Goal: Information Seeking & Learning: Find specific page/section

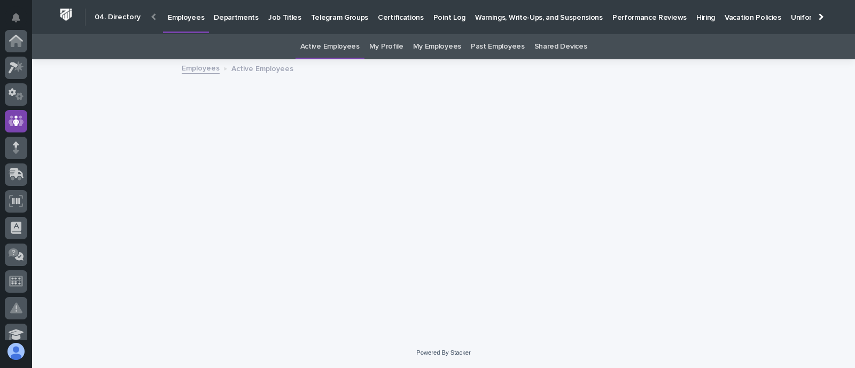
scroll to position [80, 0]
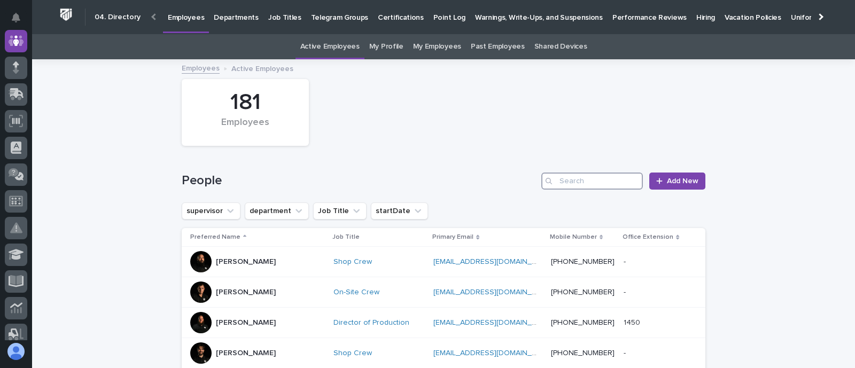
click at [562, 178] on input "Search" at bounding box center [592, 181] width 102 height 17
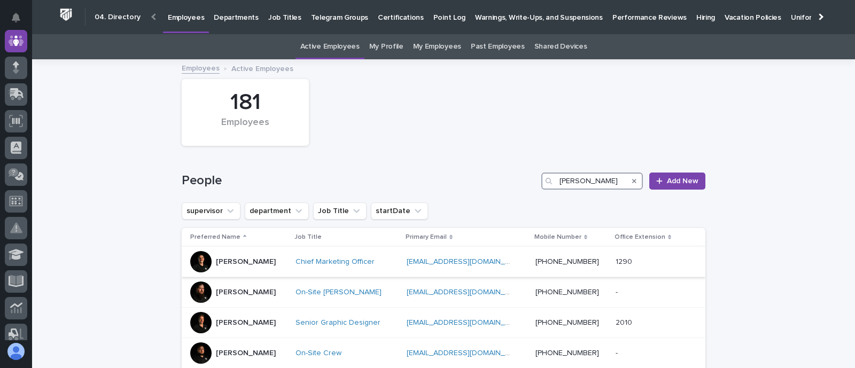
type input "brandon"
click at [265, 260] on p "Brandon Hershberger" at bounding box center [246, 262] width 60 height 9
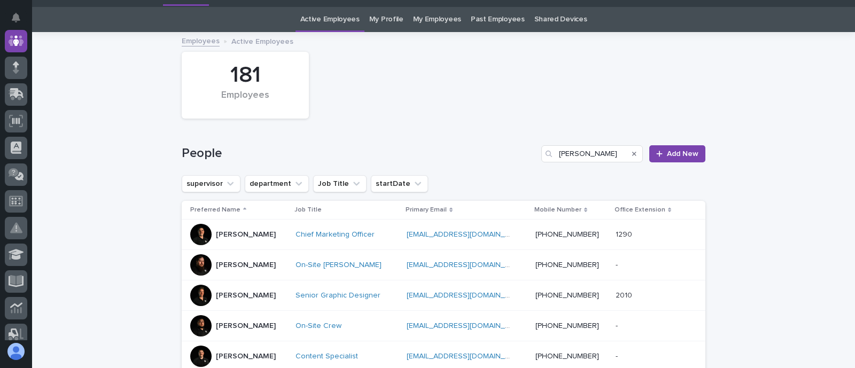
scroll to position [34, 0]
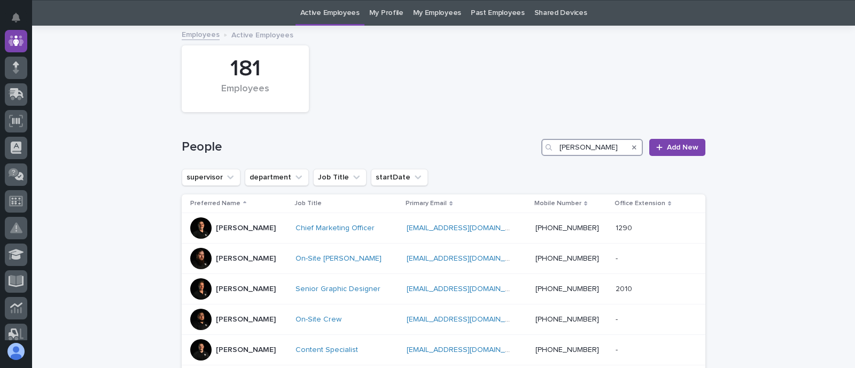
click at [578, 149] on input "brandon" at bounding box center [592, 147] width 102 height 17
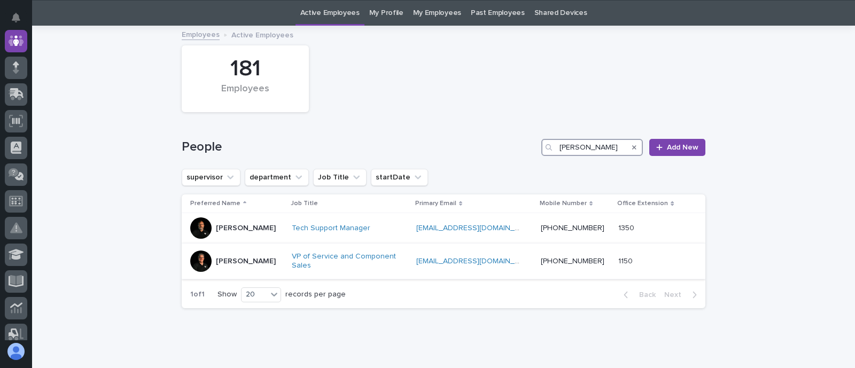
type input "paul hersh"
click at [244, 258] on p "Paul Hershberger" at bounding box center [246, 261] width 60 height 9
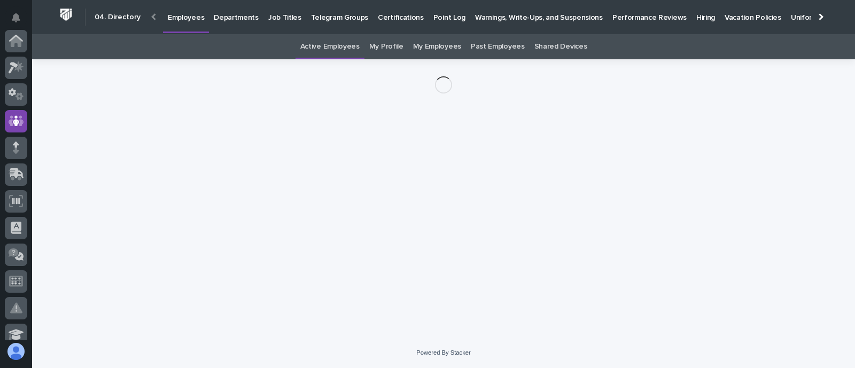
scroll to position [80, 0]
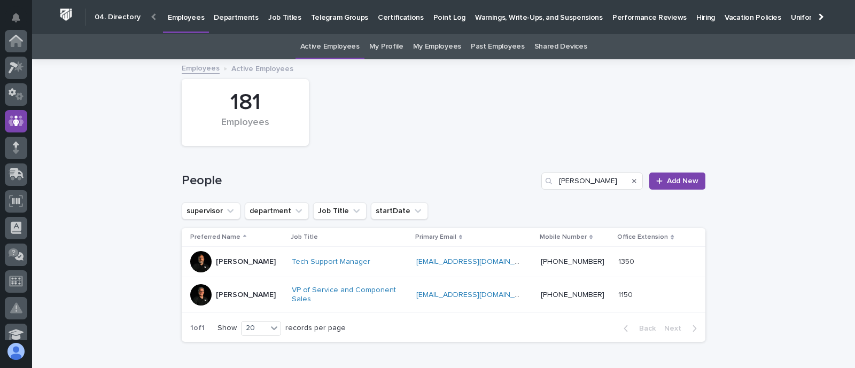
scroll to position [80, 0]
click at [575, 183] on input "paul hersh" at bounding box center [592, 181] width 102 height 17
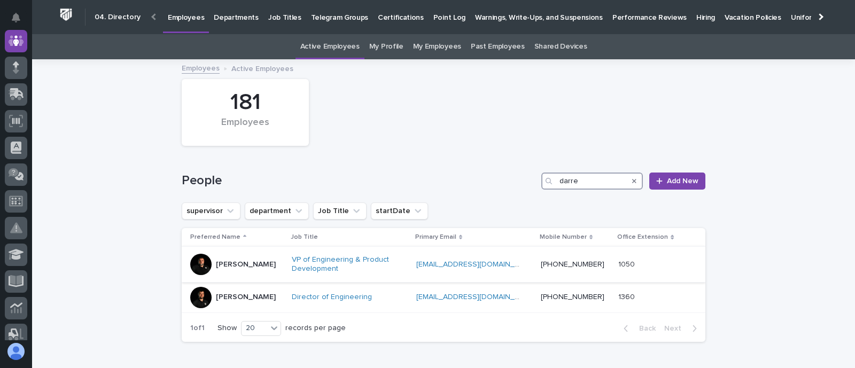
type input "darre"
click at [234, 266] on p "[PERSON_NAME]" at bounding box center [246, 264] width 60 height 9
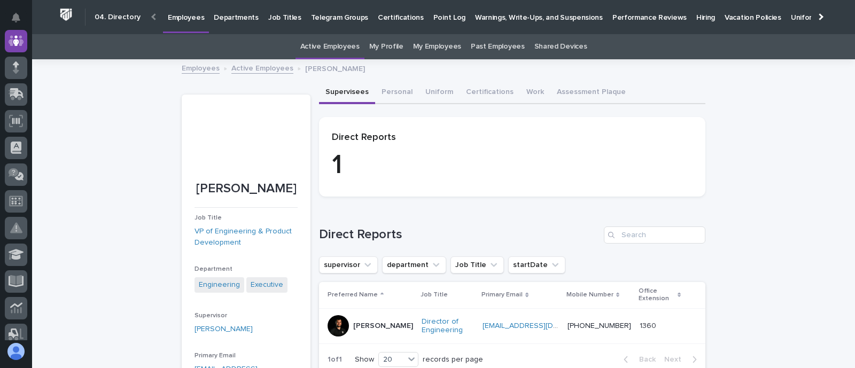
scroll to position [67, 0]
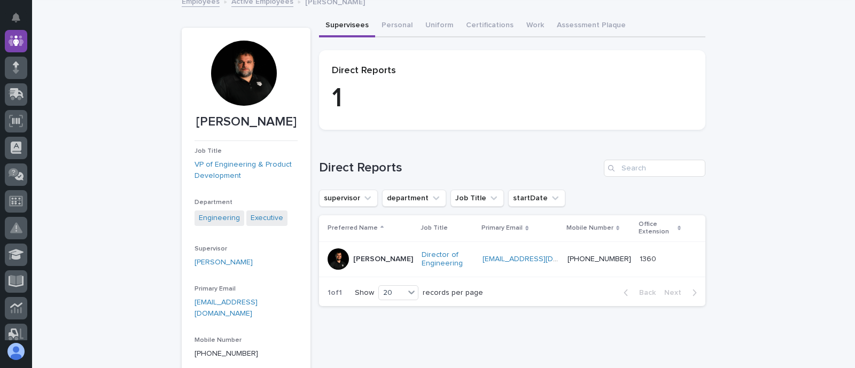
click at [359, 261] on p "[PERSON_NAME]" at bounding box center [383, 259] width 60 height 9
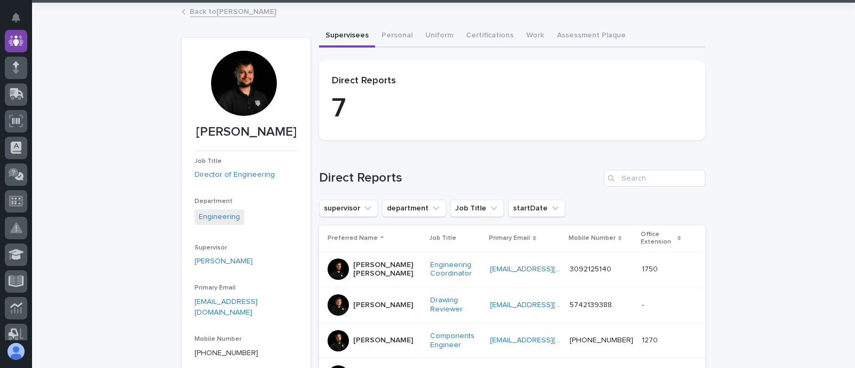
scroll to position [200, 0]
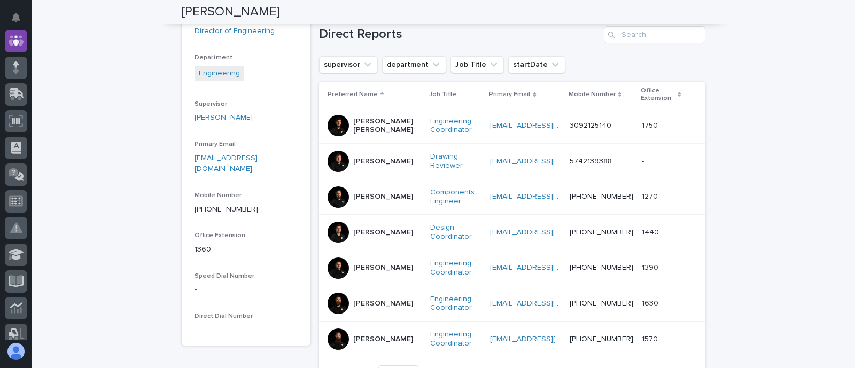
click at [367, 199] on p "[PERSON_NAME]" at bounding box center [383, 196] width 60 height 9
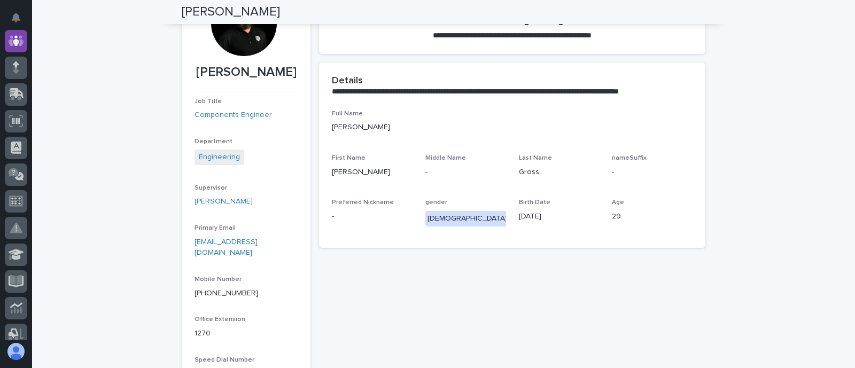
scroll to position [50, 0]
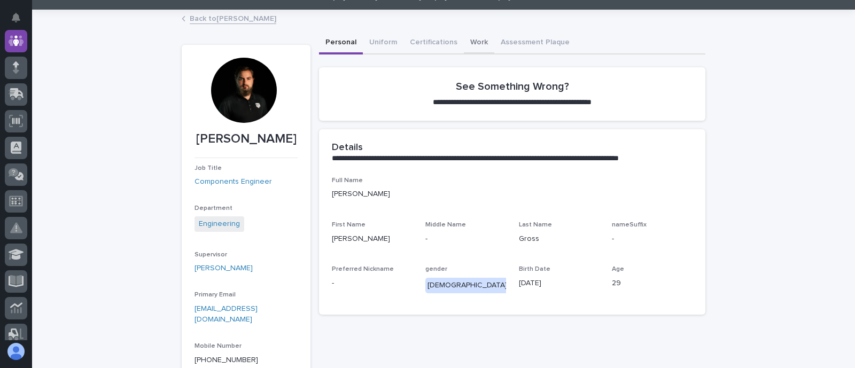
click at [468, 42] on button "Work" at bounding box center [479, 43] width 30 height 22
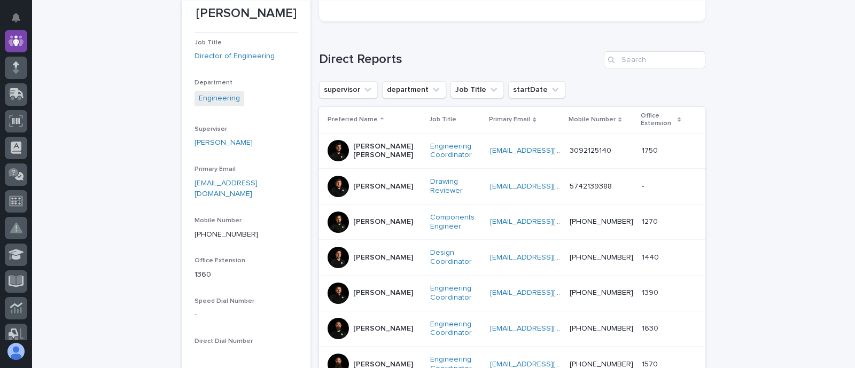
scroll to position [200, 0]
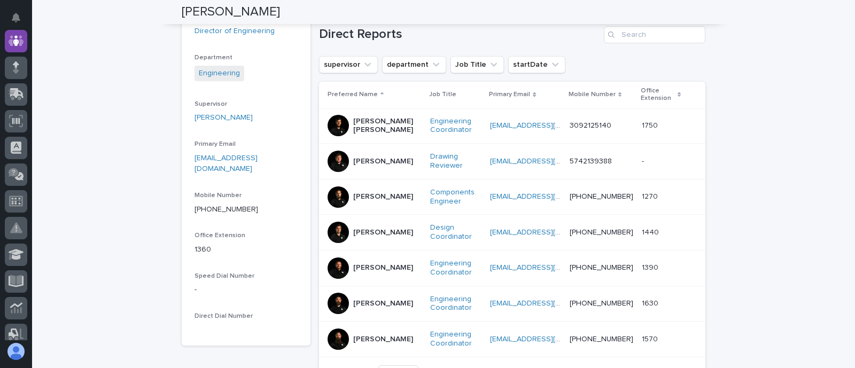
click at [365, 226] on div "[PERSON_NAME]" at bounding box center [383, 231] width 60 height 11
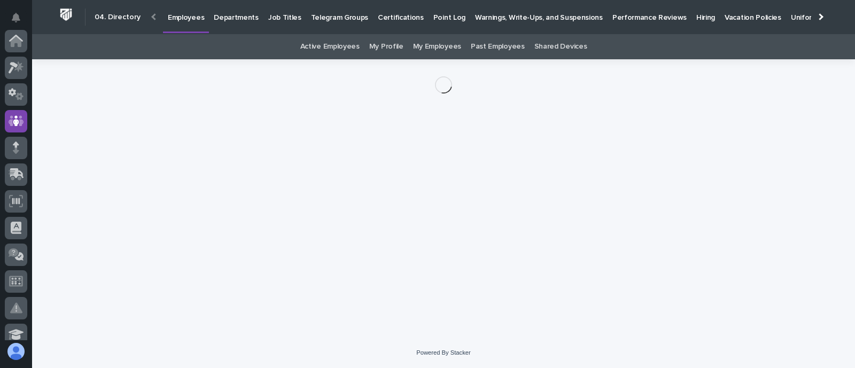
scroll to position [80, 0]
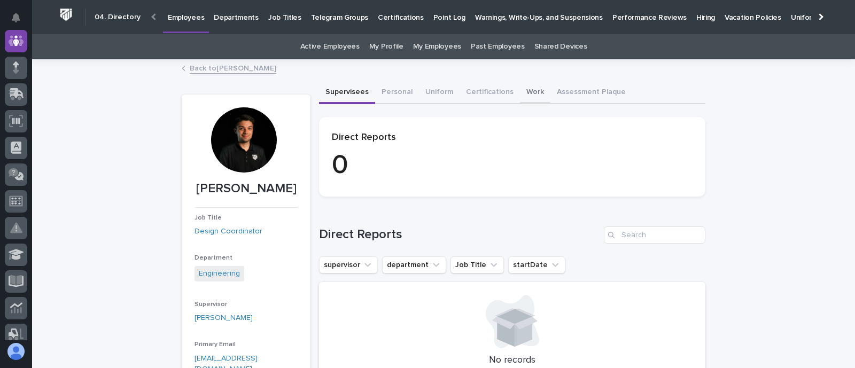
click at [522, 91] on button "Work" at bounding box center [535, 93] width 30 height 22
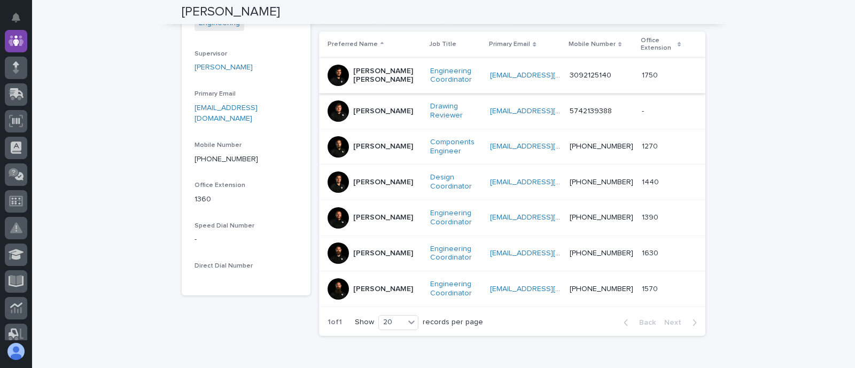
scroll to position [267, 0]
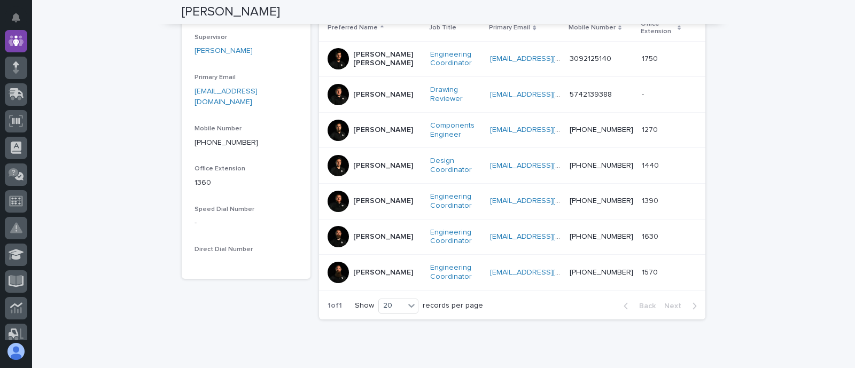
click at [361, 197] on p "[PERSON_NAME]" at bounding box center [383, 201] width 60 height 9
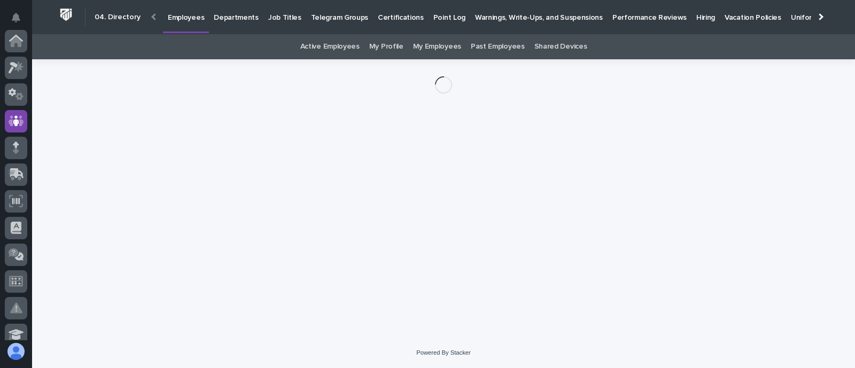
scroll to position [80, 0]
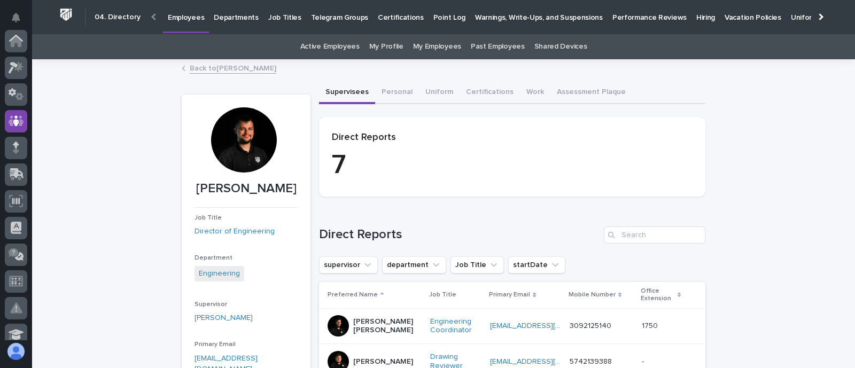
scroll to position [80, 0]
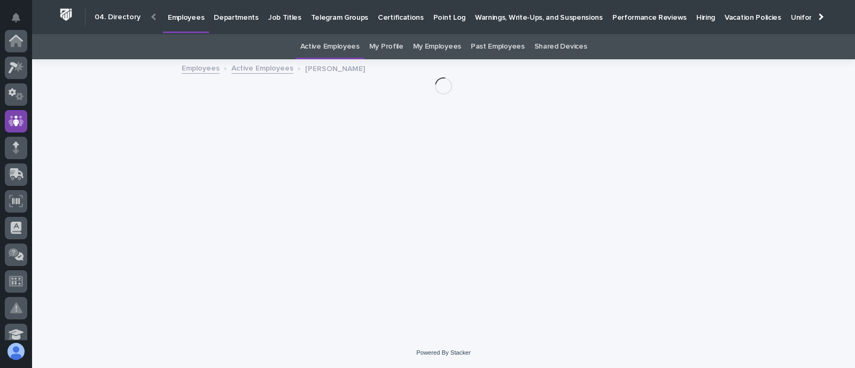
scroll to position [80, 0]
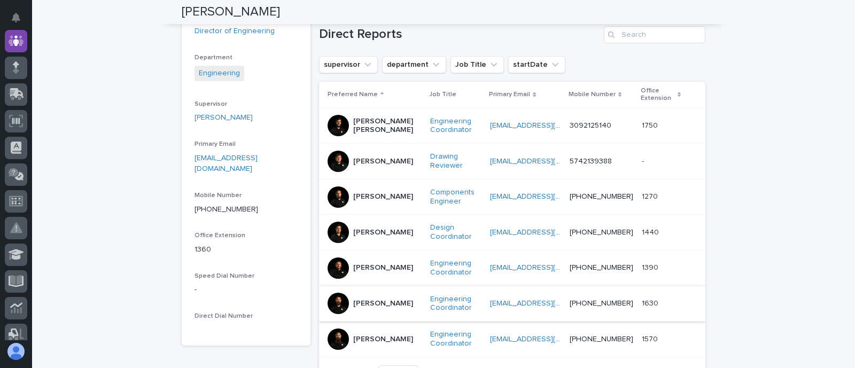
scroll to position [267, 0]
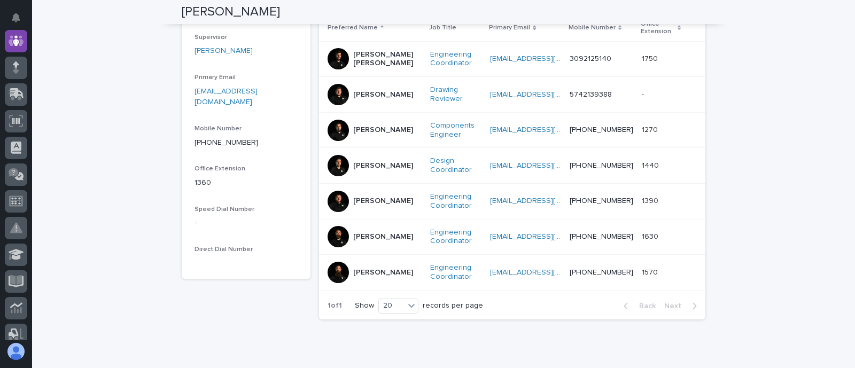
click at [363, 198] on p "[PERSON_NAME]" at bounding box center [383, 201] width 60 height 9
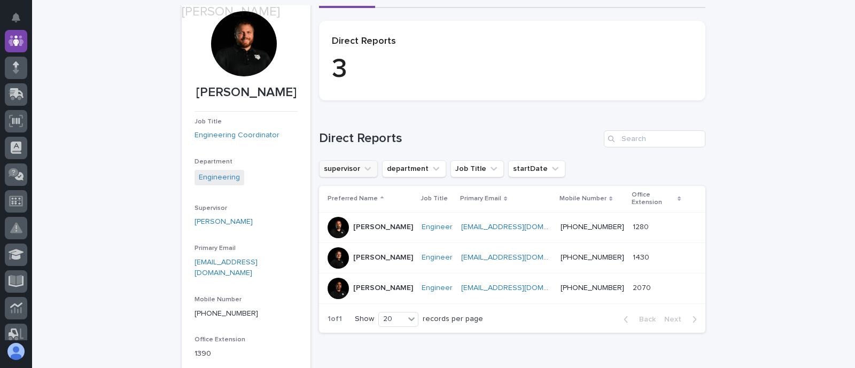
scroll to position [134, 0]
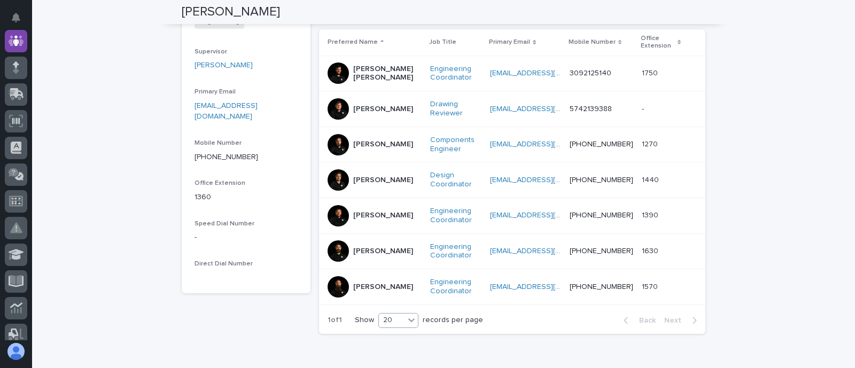
scroll to position [267, 0]
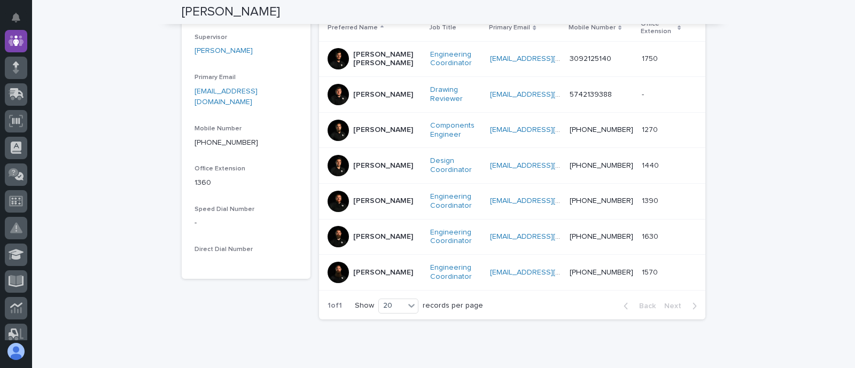
click at [358, 272] on p "[PERSON_NAME]" at bounding box center [383, 272] width 60 height 9
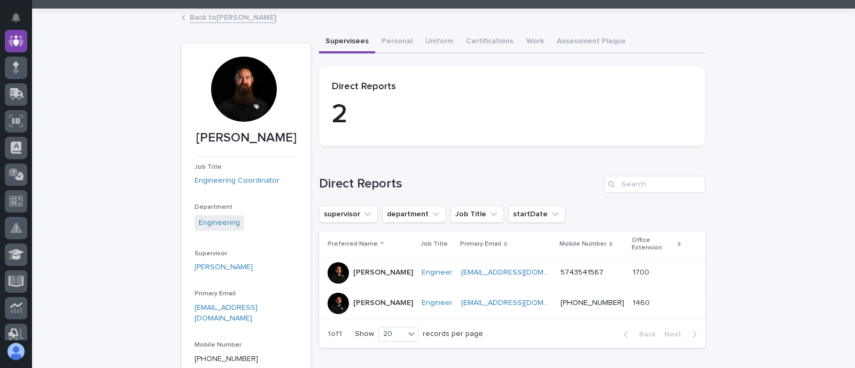
scroll to position [67, 0]
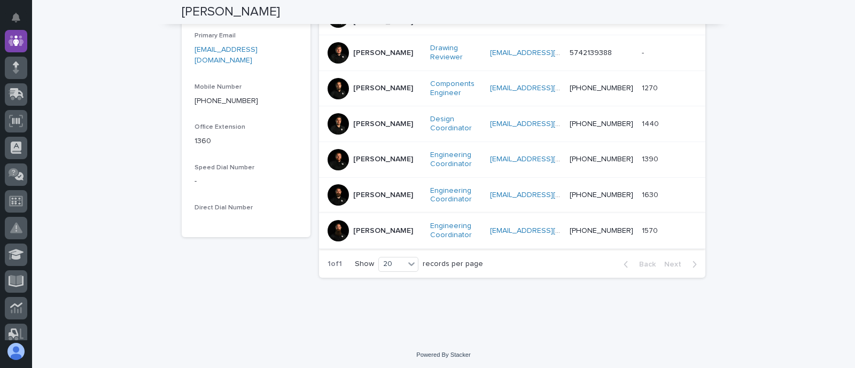
scroll to position [242, 0]
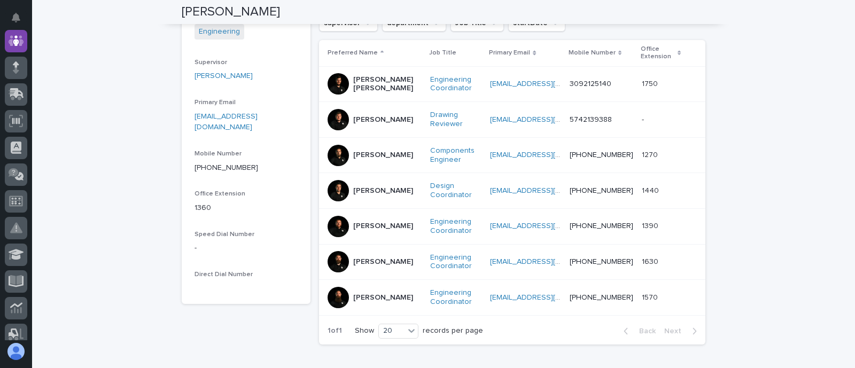
click at [365, 258] on p "[PERSON_NAME]" at bounding box center [383, 262] width 60 height 9
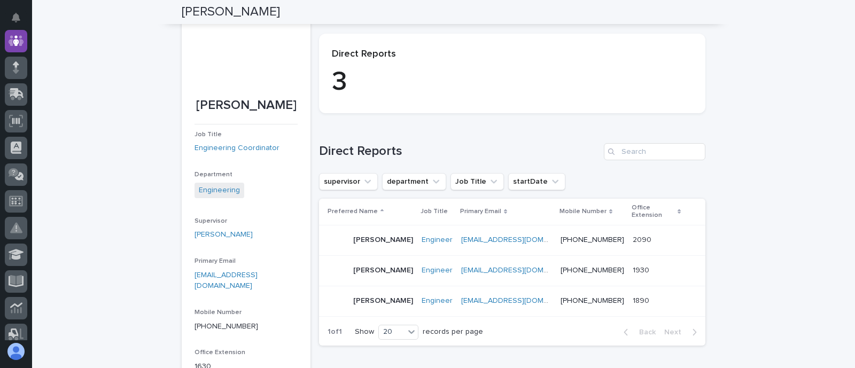
scroll to position [67, 0]
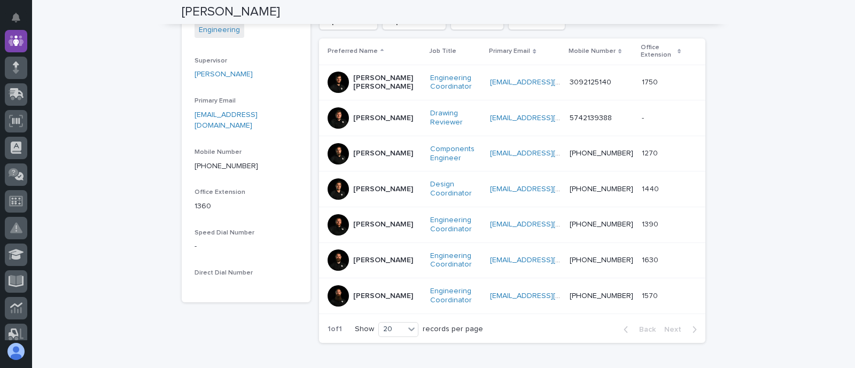
scroll to position [267, 0]
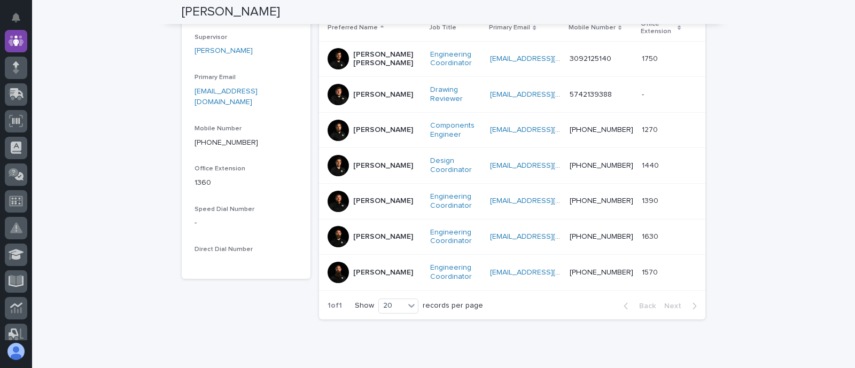
click at [357, 269] on p "[PERSON_NAME]" at bounding box center [383, 272] width 60 height 9
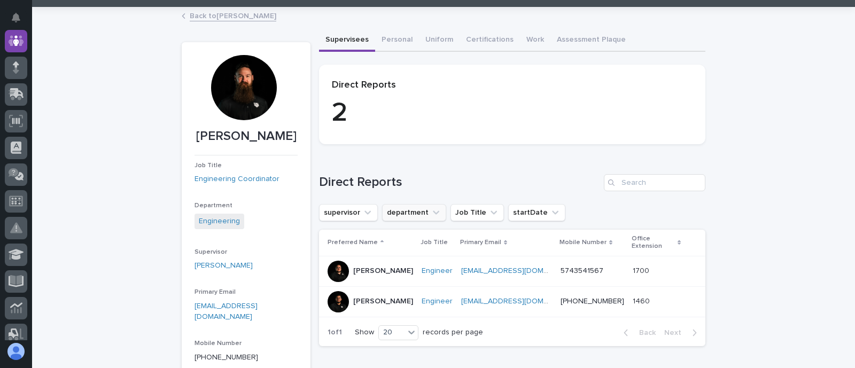
scroll to position [67, 0]
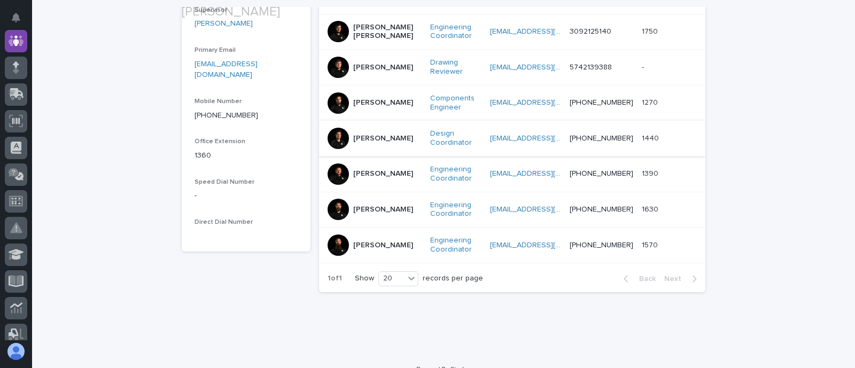
scroll to position [309, 0]
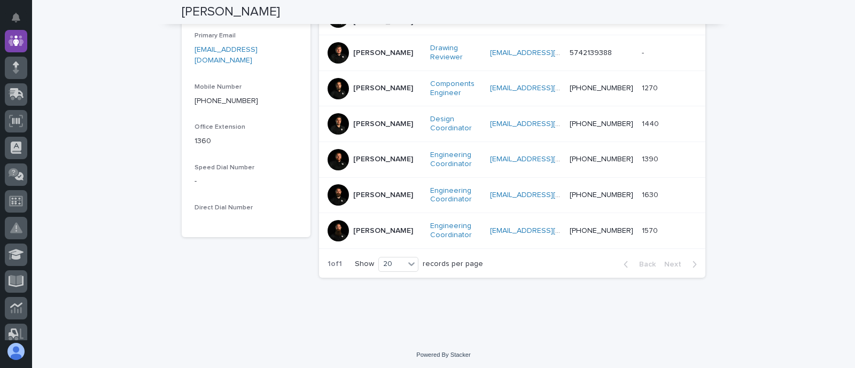
click at [361, 191] on p "[PERSON_NAME]" at bounding box center [383, 195] width 60 height 9
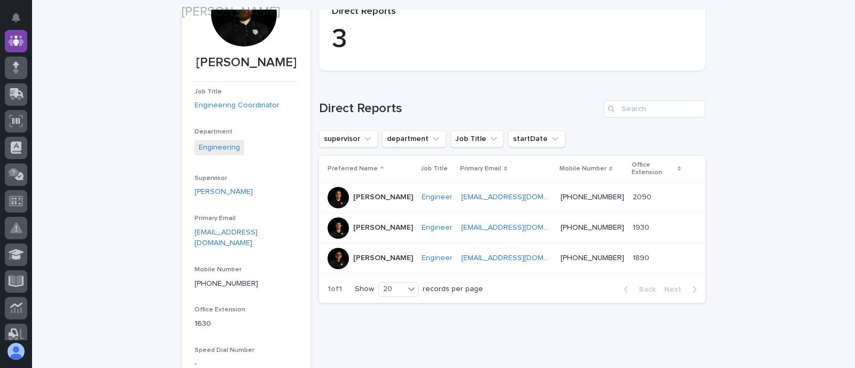
scroll to position [134, 0]
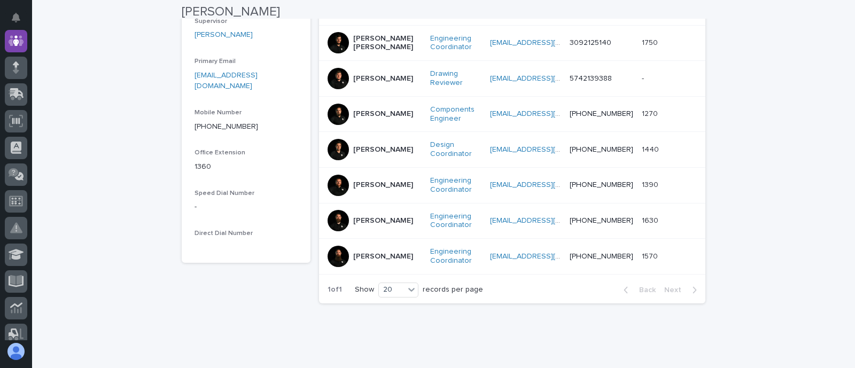
scroll to position [309, 0]
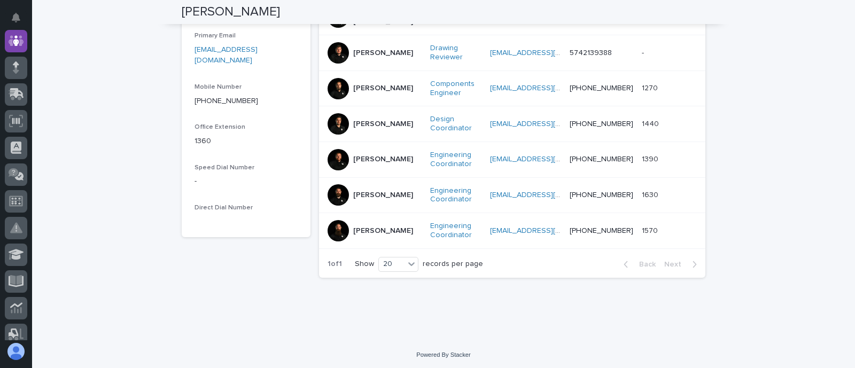
click at [361, 158] on p "[PERSON_NAME]" at bounding box center [383, 159] width 60 height 9
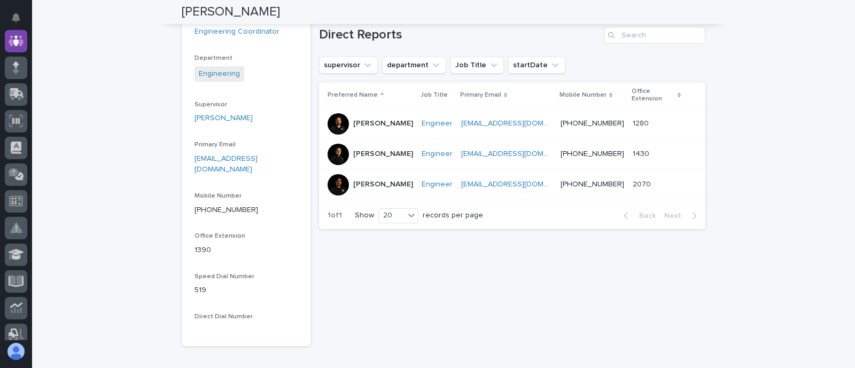
scroll to position [200, 0]
click at [335, 174] on div at bounding box center [338, 184] width 21 height 21
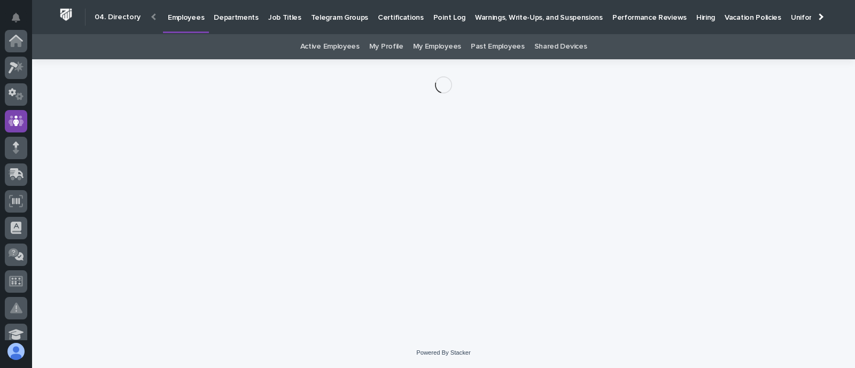
scroll to position [80, 0]
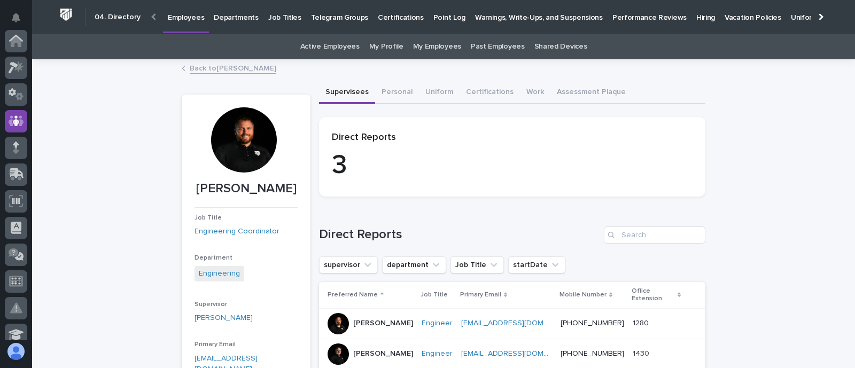
scroll to position [80, 0]
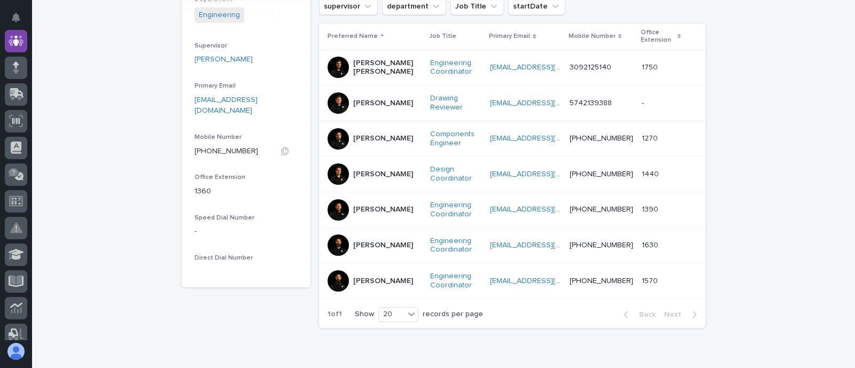
scroll to position [267, 0]
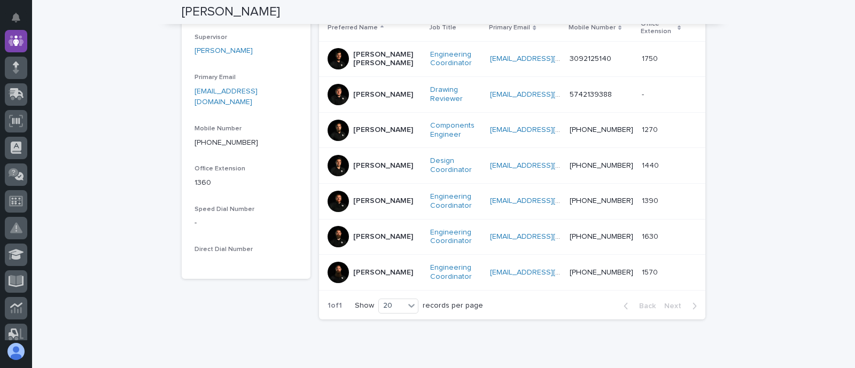
click at [364, 165] on p "[PERSON_NAME]" at bounding box center [383, 165] width 60 height 9
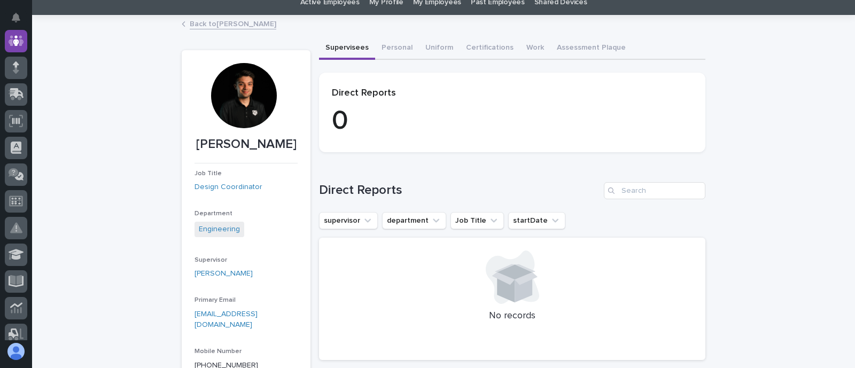
scroll to position [67, 0]
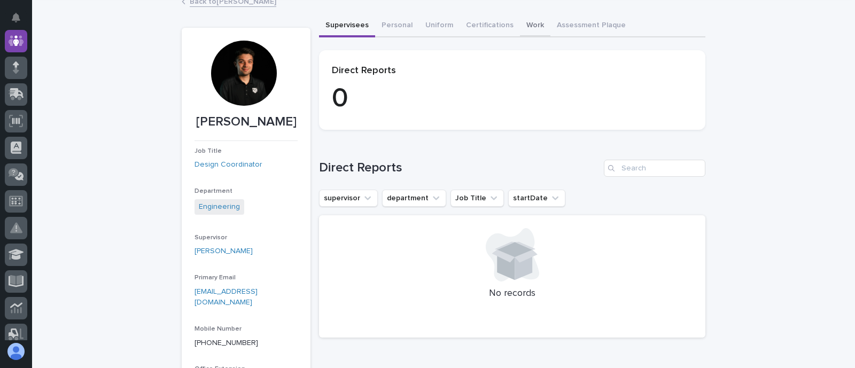
click at [525, 26] on button "Work" at bounding box center [535, 26] width 30 height 22
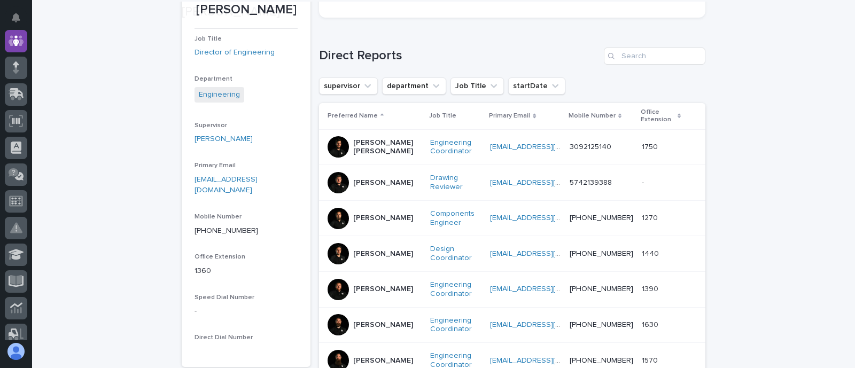
scroll to position [200, 0]
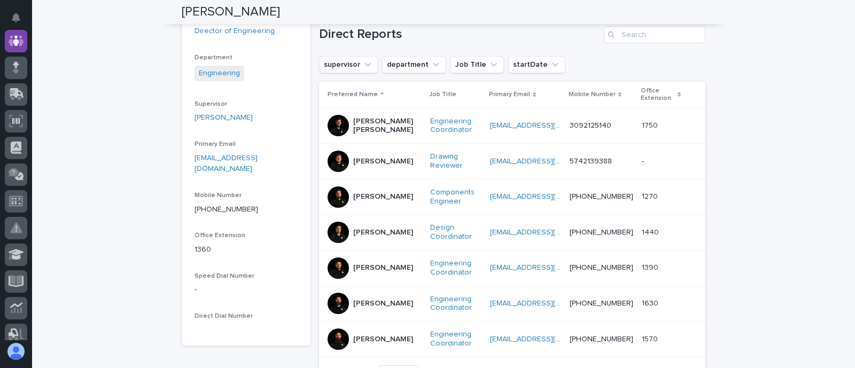
click at [365, 195] on p "[PERSON_NAME]" at bounding box center [383, 196] width 60 height 9
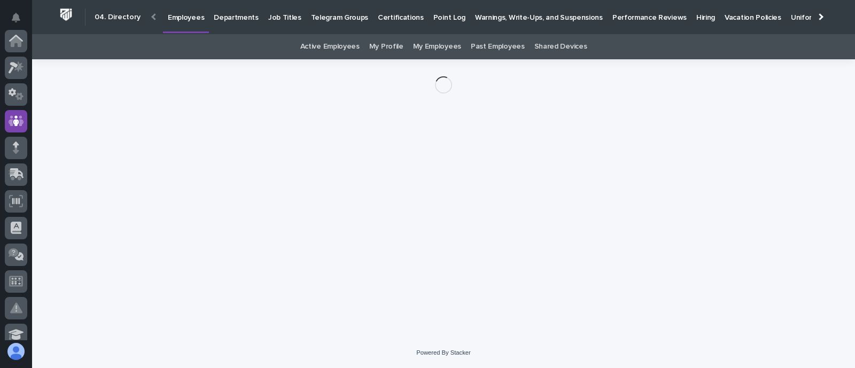
scroll to position [80, 0]
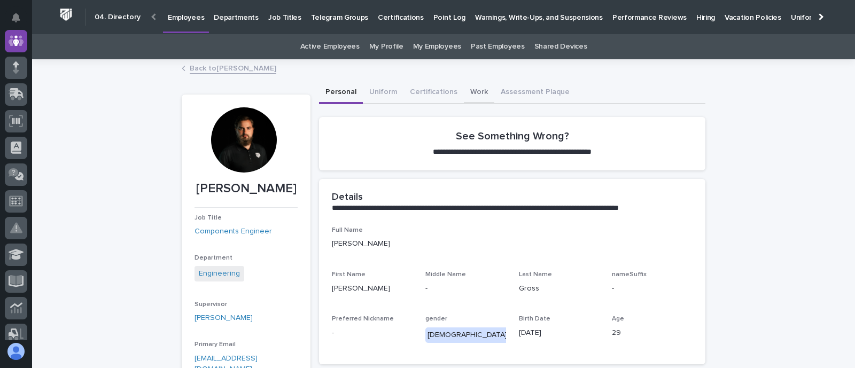
click at [467, 84] on button "Work" at bounding box center [479, 93] width 30 height 22
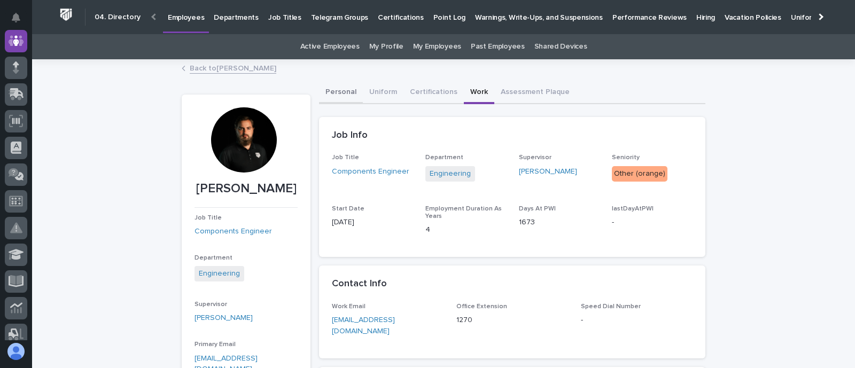
click at [336, 93] on button "Personal" at bounding box center [341, 93] width 44 height 22
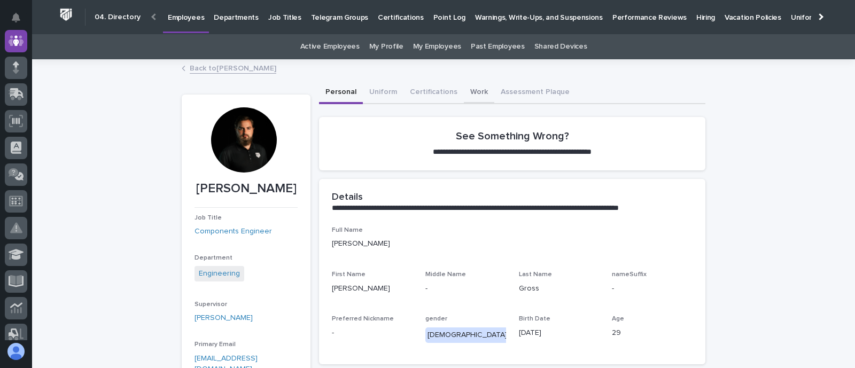
click at [471, 91] on button "Work" at bounding box center [479, 93] width 30 height 22
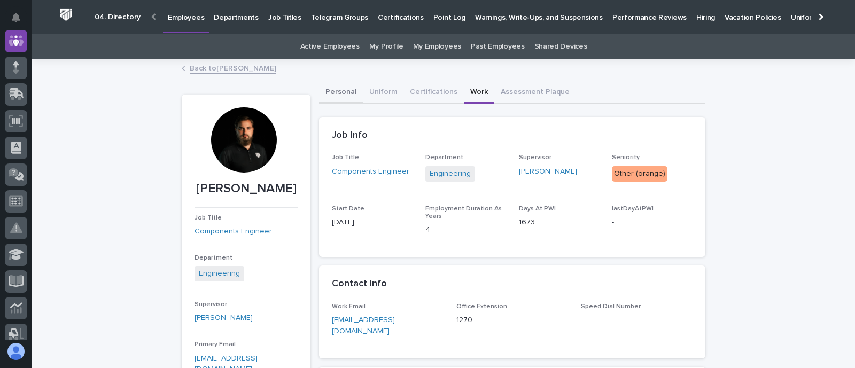
click at [330, 85] on button "Personal" at bounding box center [341, 93] width 44 height 22
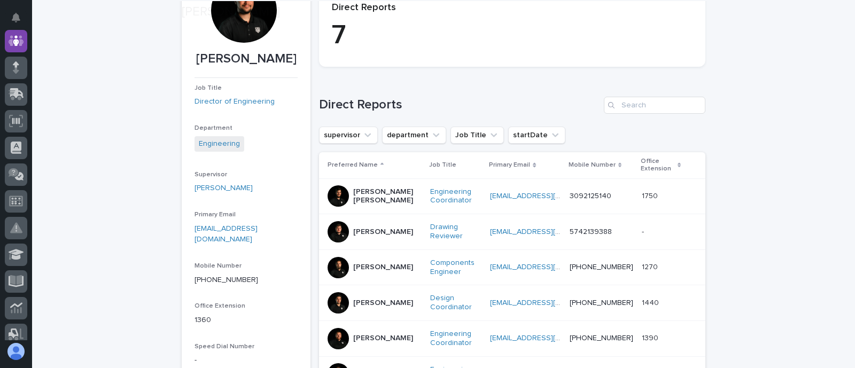
scroll to position [200, 0]
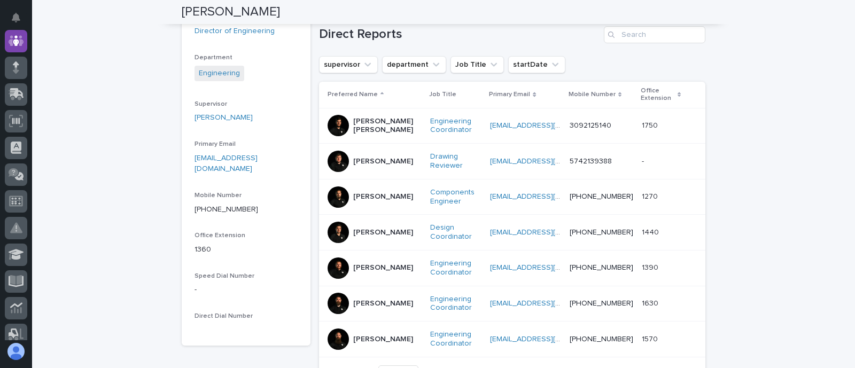
click at [372, 196] on p "[PERSON_NAME]" at bounding box center [383, 196] width 60 height 9
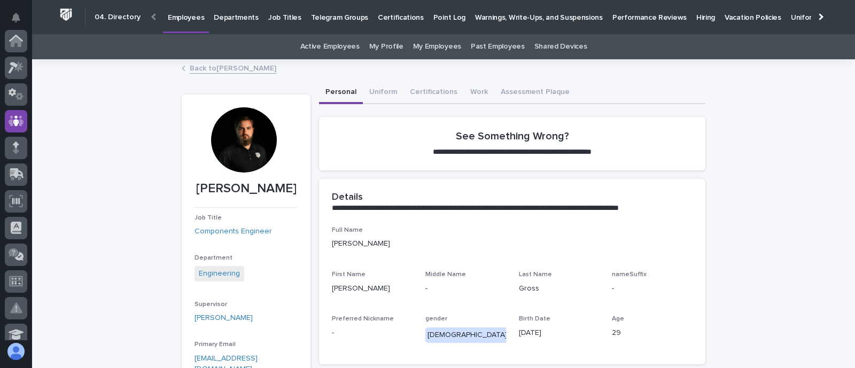
scroll to position [80, 0]
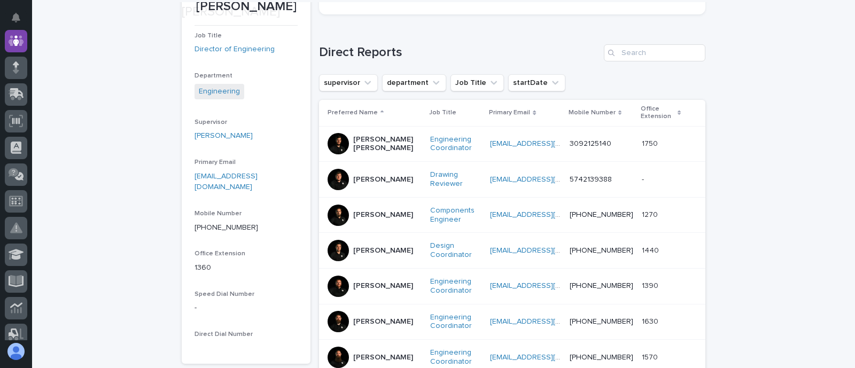
scroll to position [200, 0]
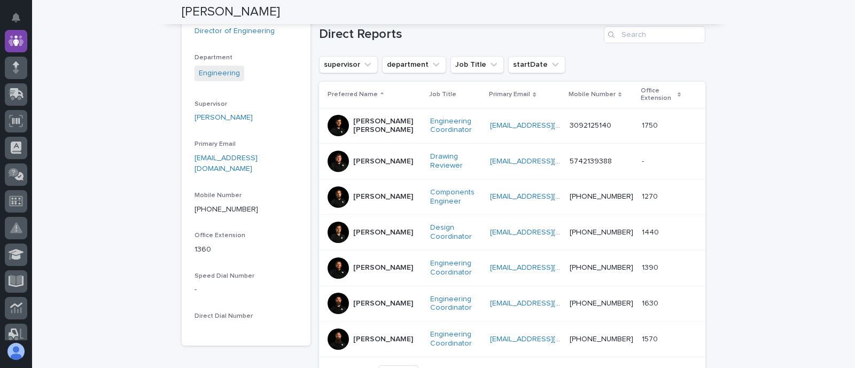
click at [361, 162] on p "[PERSON_NAME]" at bounding box center [383, 161] width 60 height 9
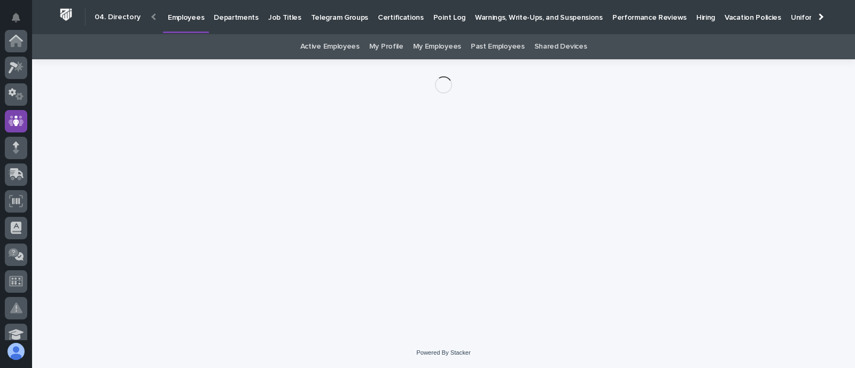
scroll to position [80, 0]
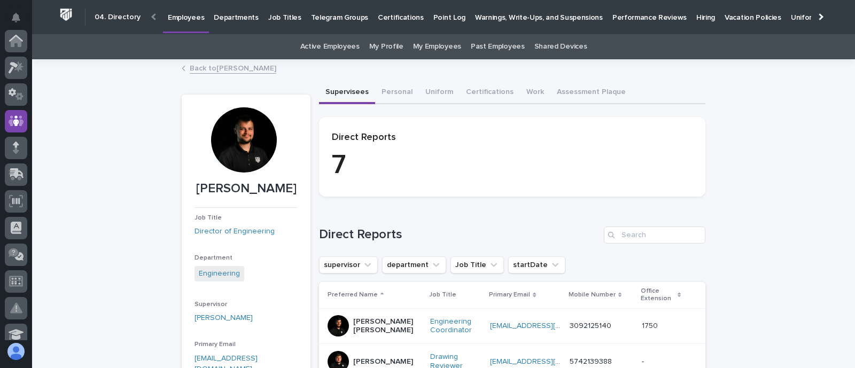
scroll to position [80, 0]
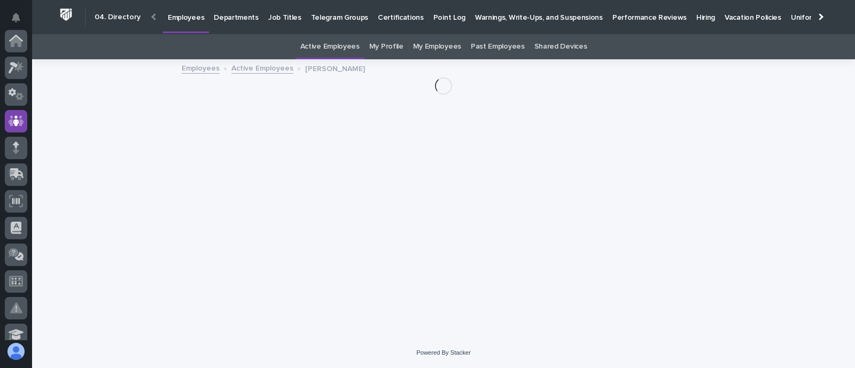
scroll to position [80, 0]
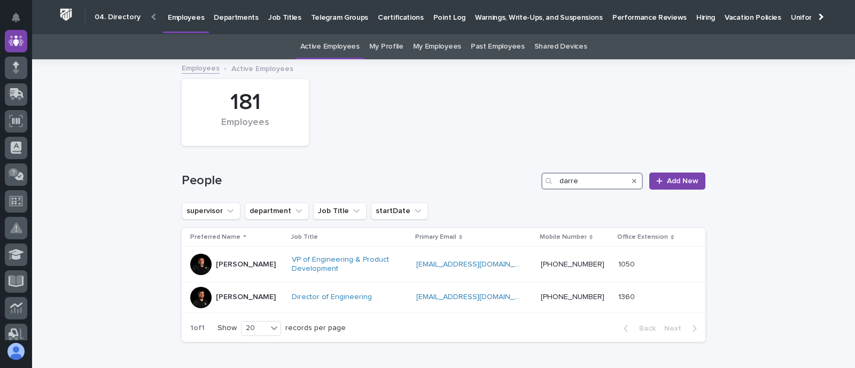
click at [564, 178] on input "darre" at bounding box center [592, 181] width 102 height 17
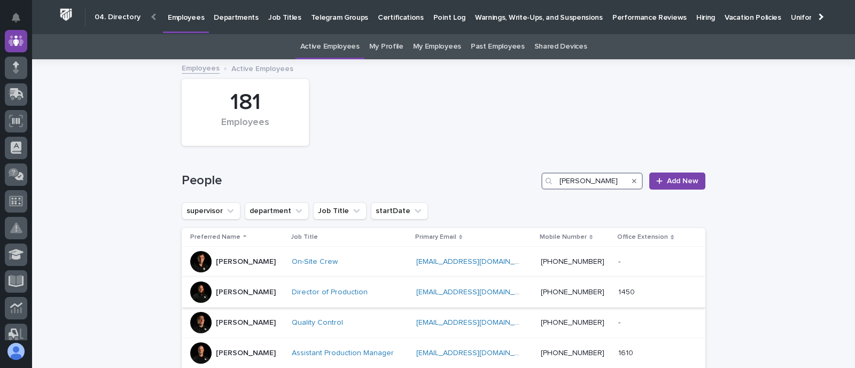
type input "[PERSON_NAME]"
click at [242, 292] on p "[PERSON_NAME]" at bounding box center [246, 292] width 60 height 9
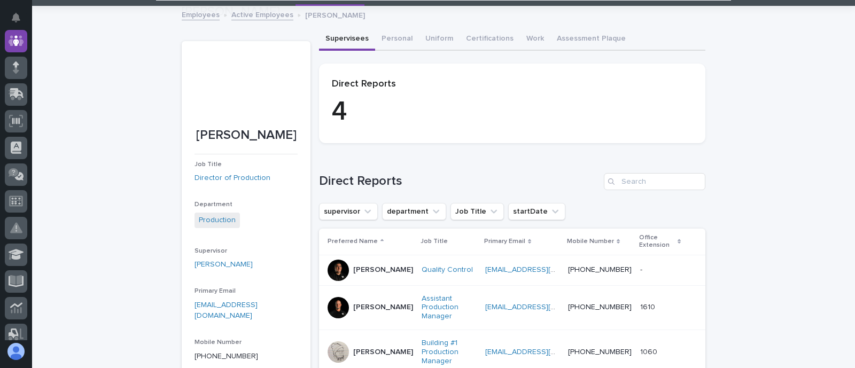
scroll to position [134, 0]
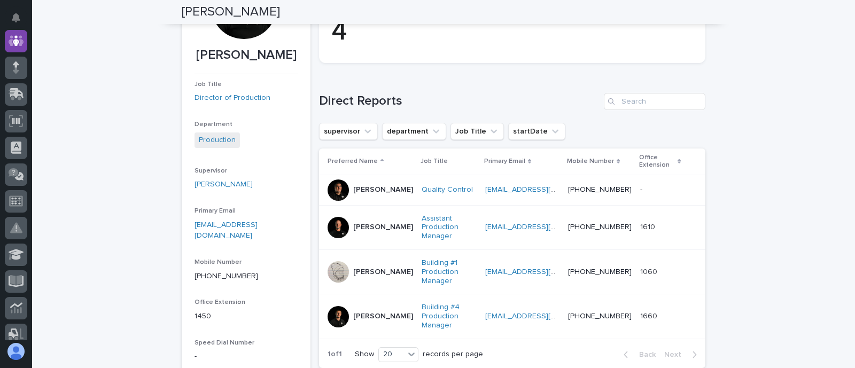
click at [360, 189] on p "[PERSON_NAME]" at bounding box center [383, 189] width 60 height 9
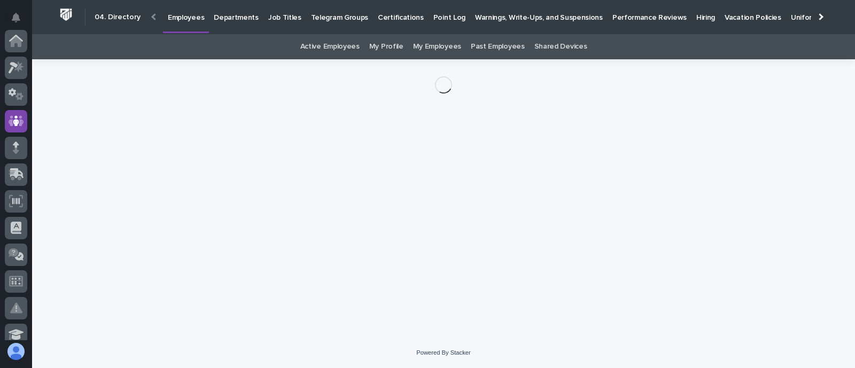
scroll to position [80, 0]
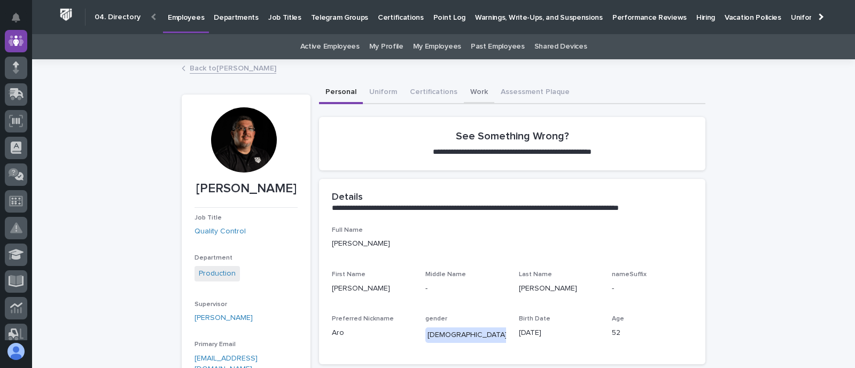
click at [468, 93] on button "Work" at bounding box center [479, 93] width 30 height 22
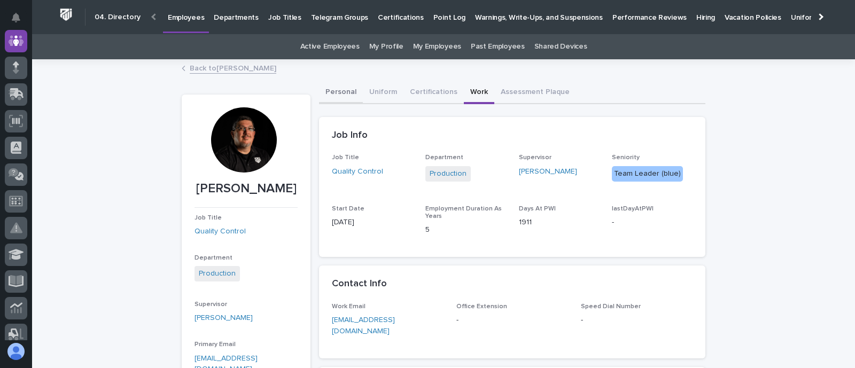
click at [338, 92] on button "Personal" at bounding box center [341, 93] width 44 height 22
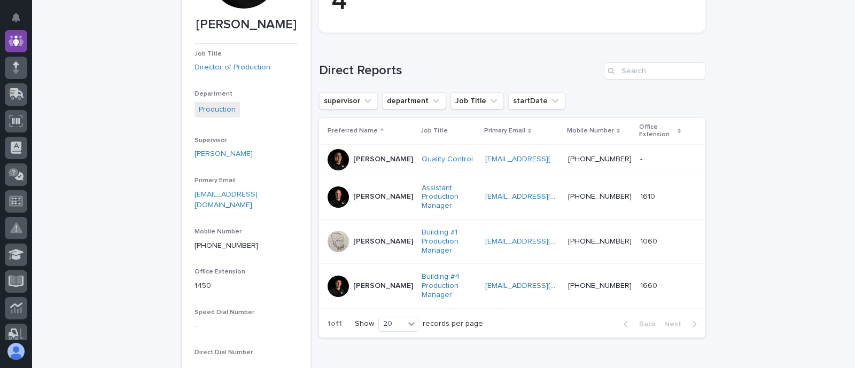
scroll to position [167, 0]
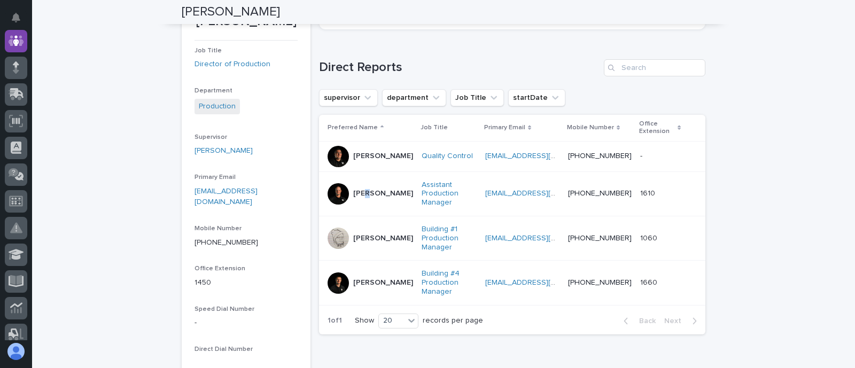
click at [361, 193] on p "[PERSON_NAME]" at bounding box center [383, 193] width 60 height 9
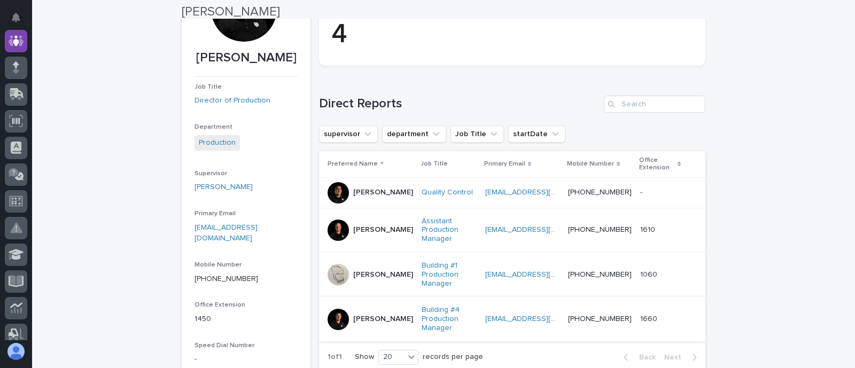
scroll to position [167, 0]
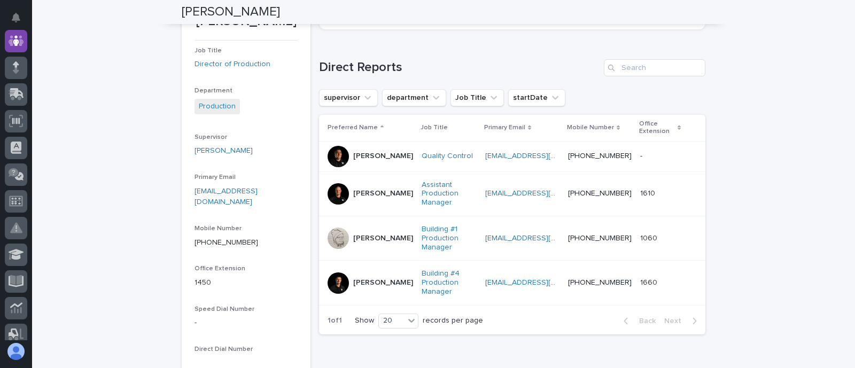
click at [362, 234] on p "[PERSON_NAME]" at bounding box center [383, 238] width 60 height 9
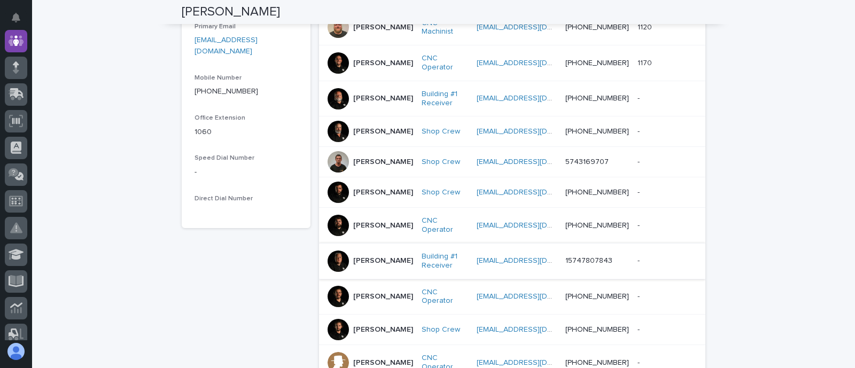
scroll to position [601, 0]
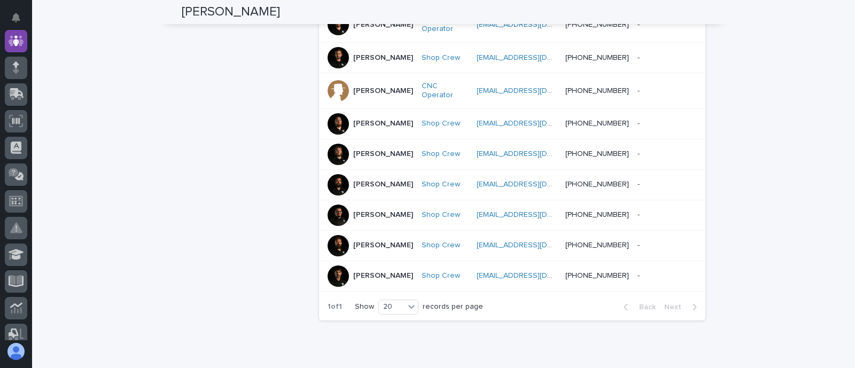
click at [360, 189] on p "[PERSON_NAME]" at bounding box center [383, 184] width 60 height 9
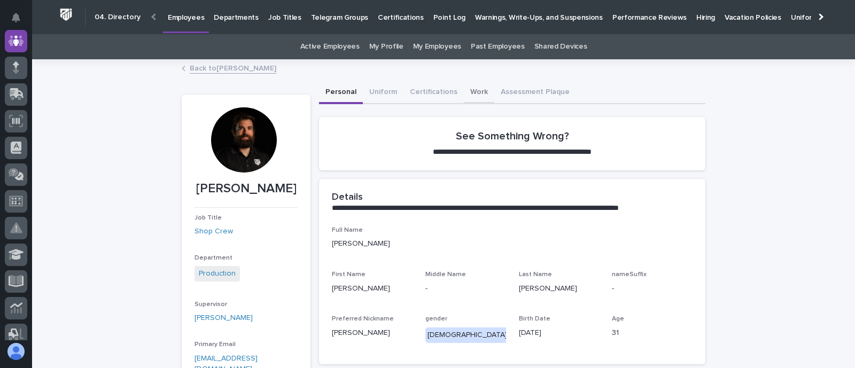
click at [473, 90] on button "Work" at bounding box center [479, 93] width 30 height 22
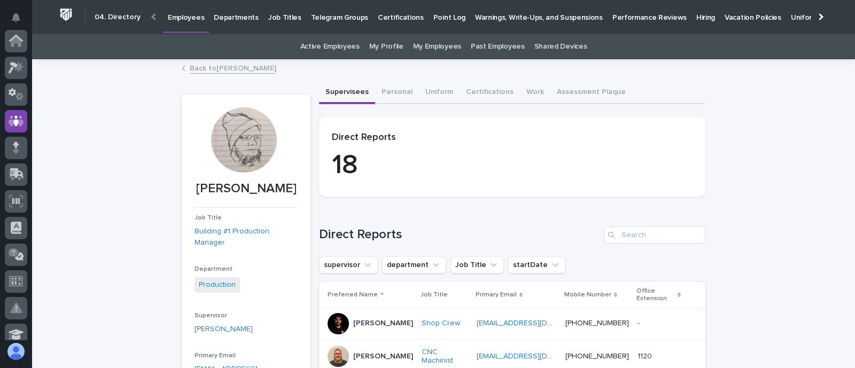
scroll to position [80, 0]
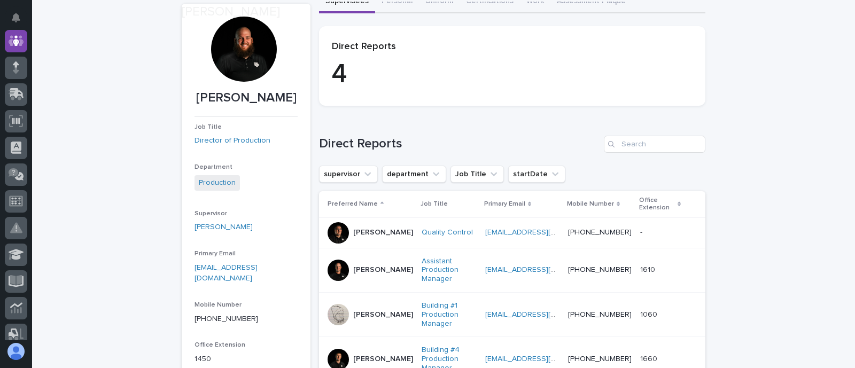
scroll to position [167, 0]
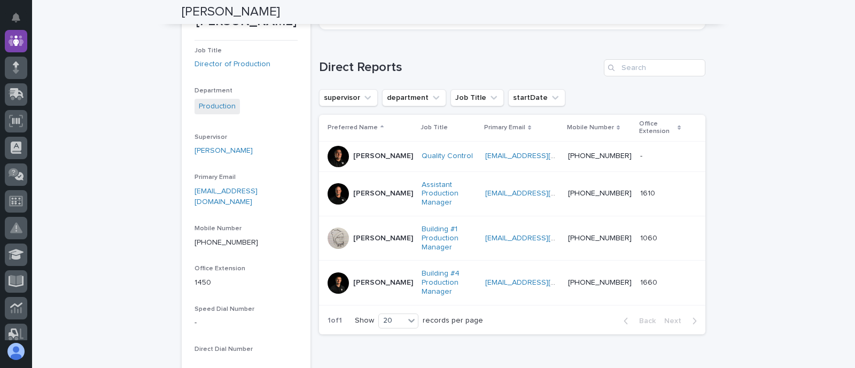
click at [365, 278] on p "[PERSON_NAME]" at bounding box center [383, 282] width 60 height 9
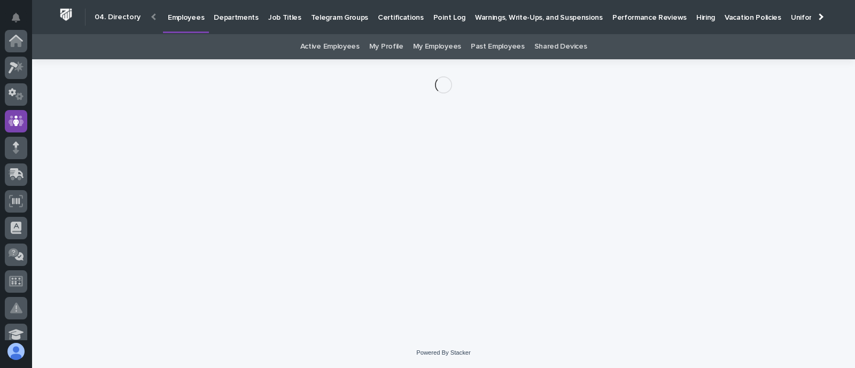
scroll to position [80, 0]
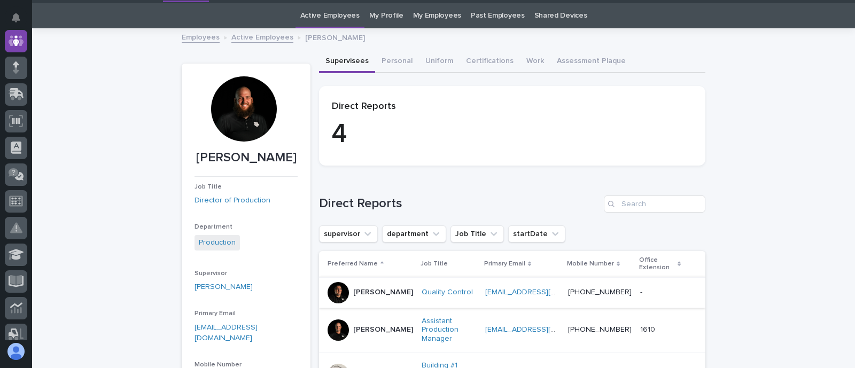
scroll to position [34, 0]
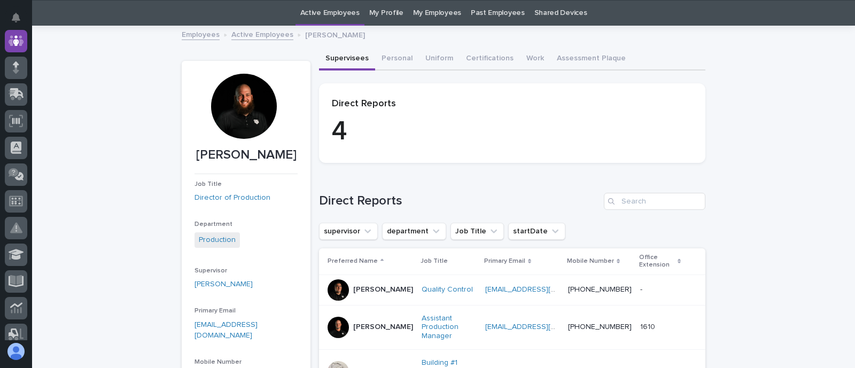
click at [371, 286] on div "[PERSON_NAME]" at bounding box center [383, 288] width 60 height 11
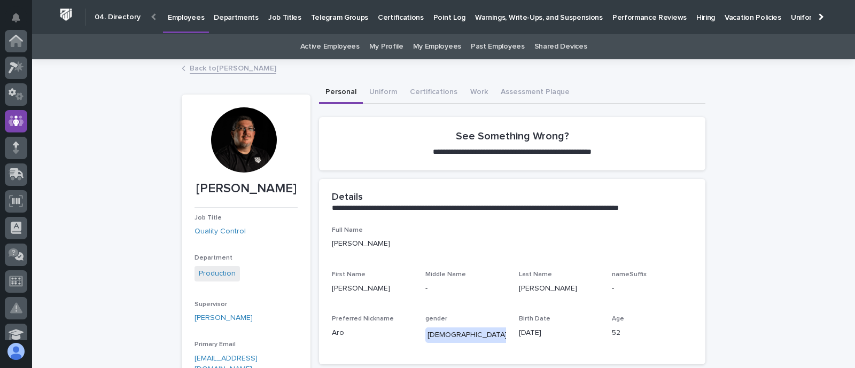
scroll to position [80, 0]
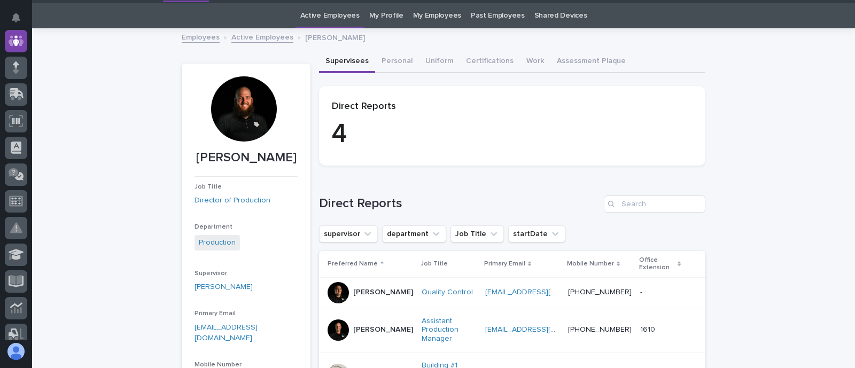
scroll to position [34, 0]
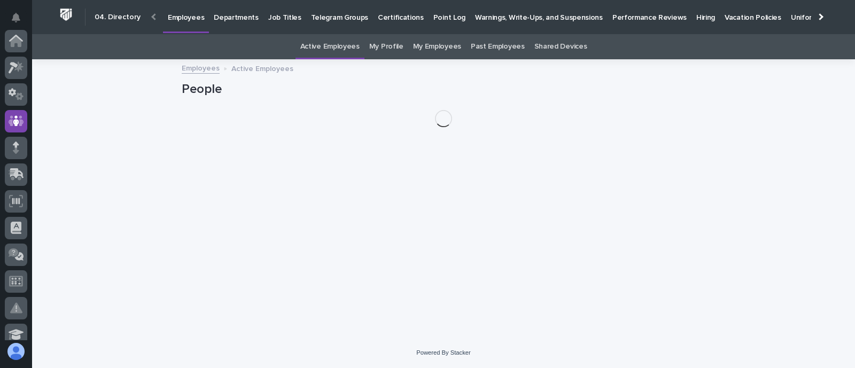
scroll to position [80, 0]
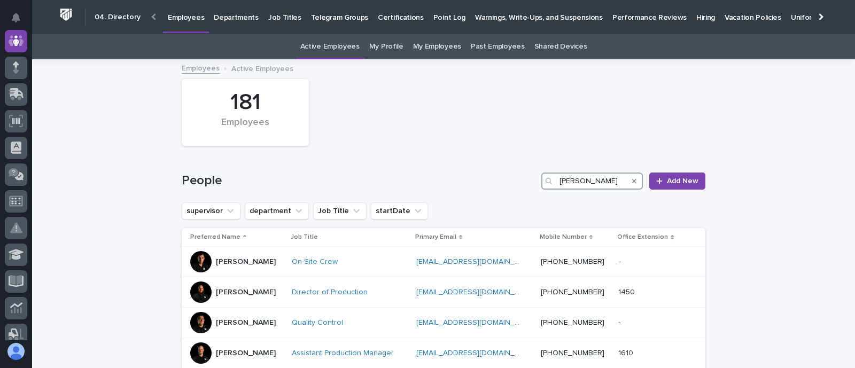
click at [557, 180] on input "[PERSON_NAME]" at bounding box center [592, 181] width 102 height 17
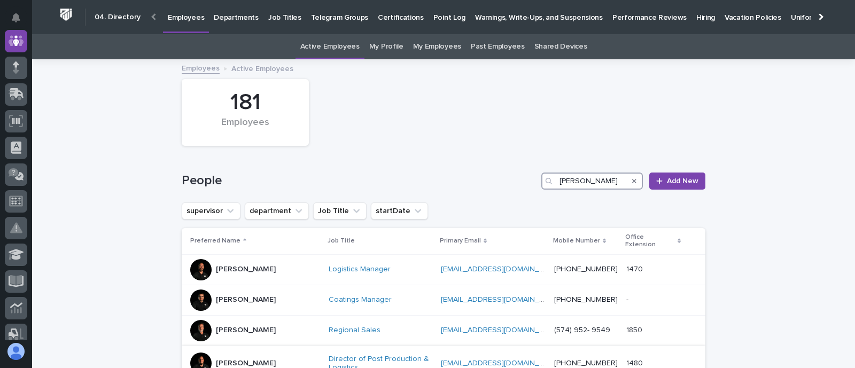
type input "[PERSON_NAME]"
click at [243, 359] on p "[PERSON_NAME]" at bounding box center [246, 363] width 60 height 9
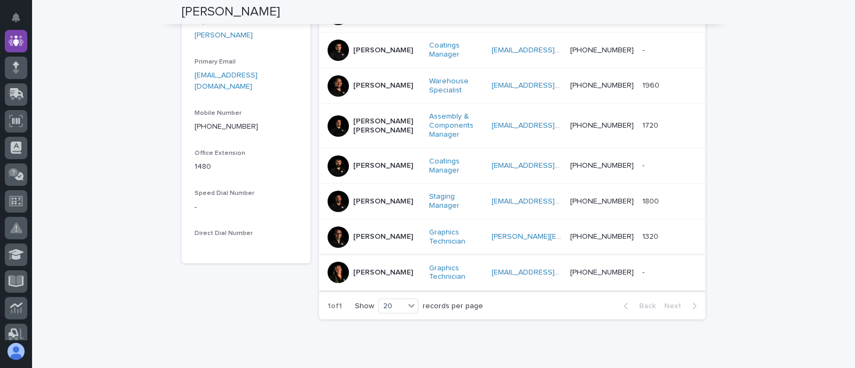
scroll to position [334, 0]
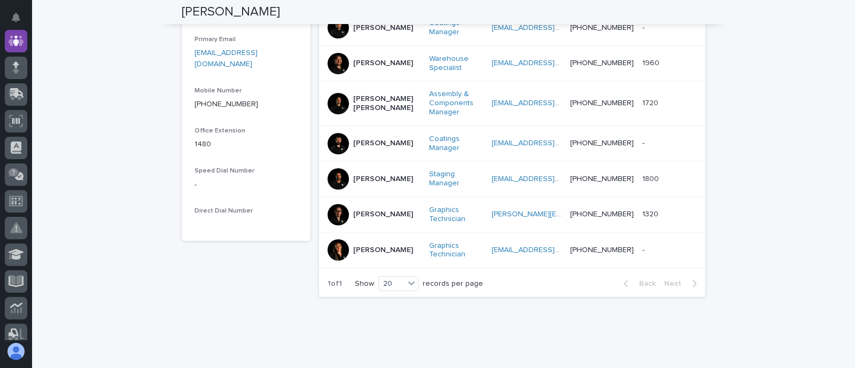
click at [369, 175] on p "[PERSON_NAME]" at bounding box center [383, 179] width 60 height 9
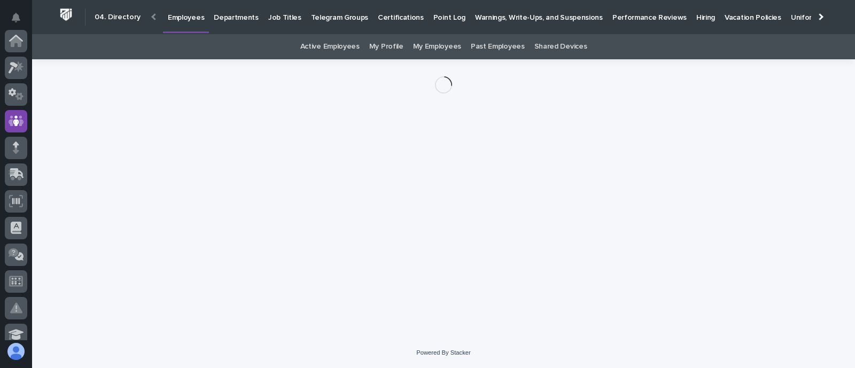
scroll to position [80, 0]
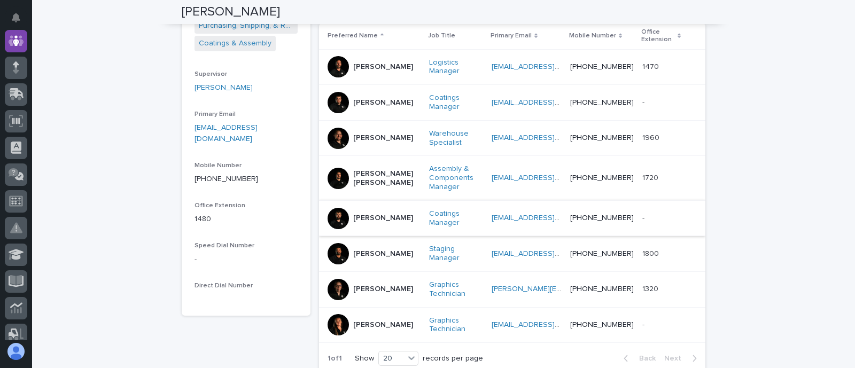
scroll to position [234, 0]
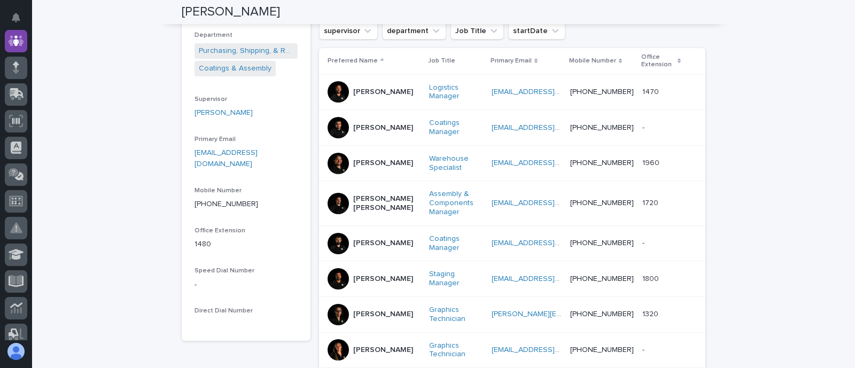
click at [375, 160] on p "[PERSON_NAME]" at bounding box center [383, 163] width 60 height 9
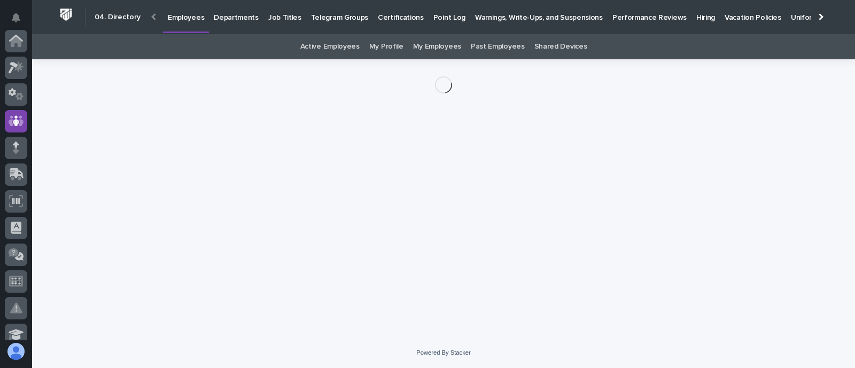
scroll to position [80, 0]
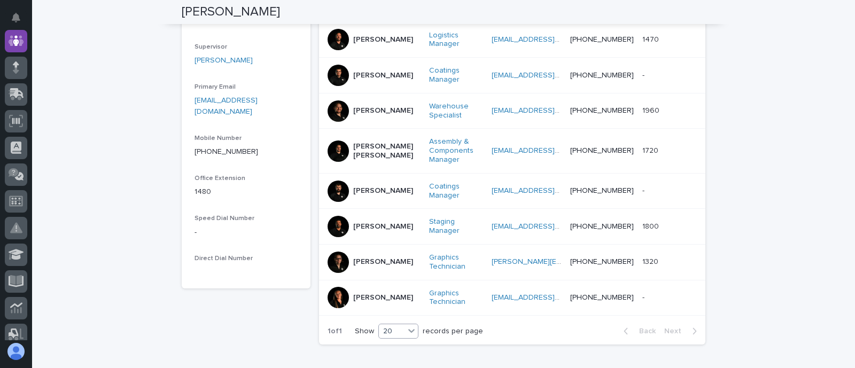
scroll to position [220, 0]
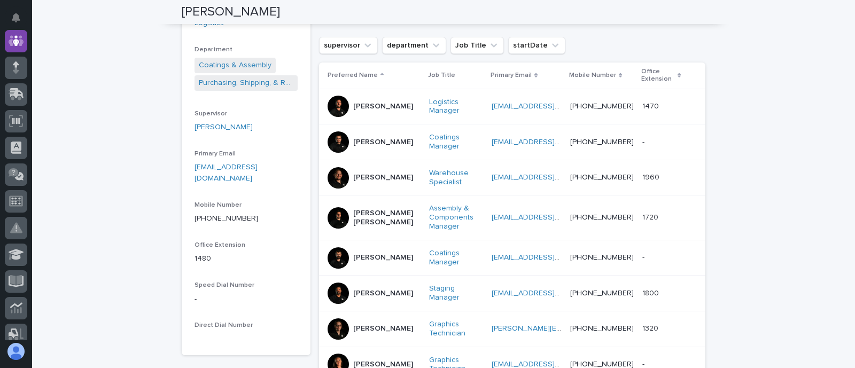
click at [359, 292] on p "[PERSON_NAME]" at bounding box center [383, 293] width 60 height 9
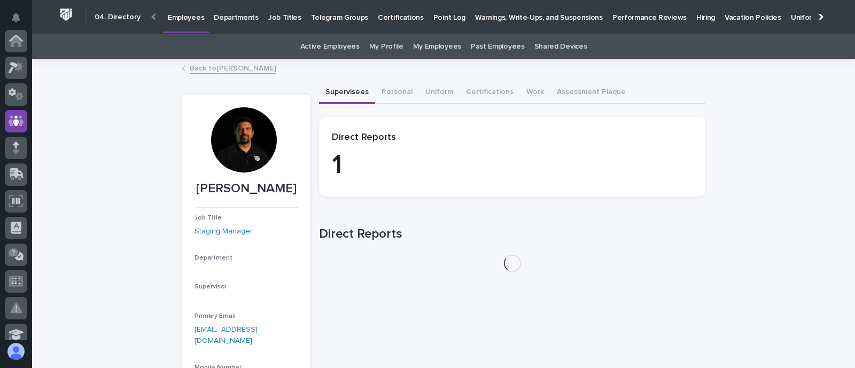
scroll to position [80, 0]
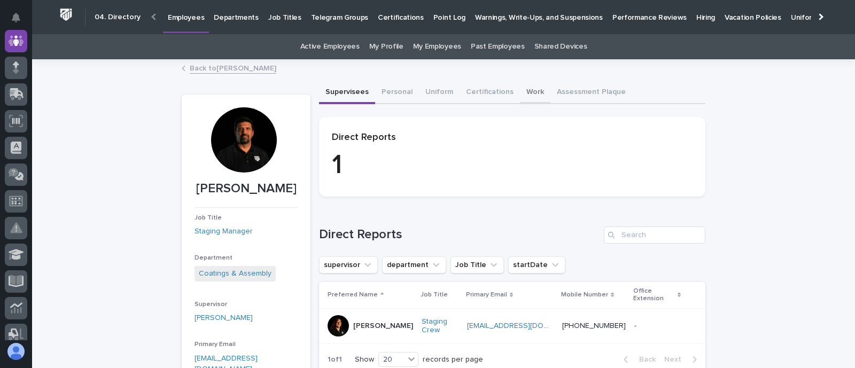
click at [527, 90] on button "Work" at bounding box center [535, 93] width 30 height 22
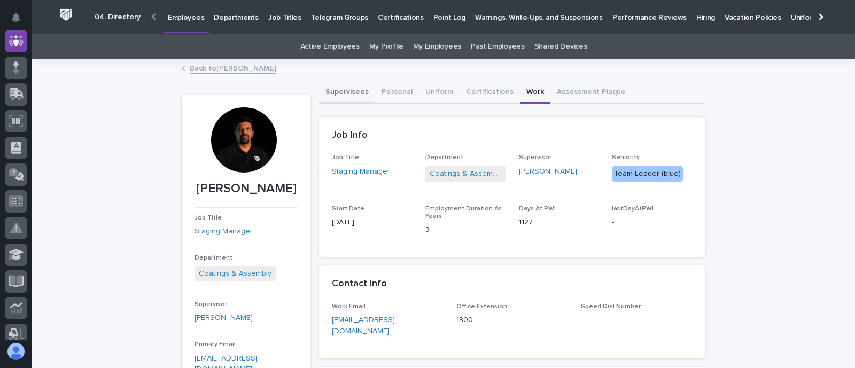
click at [339, 90] on button "Supervisees" at bounding box center [347, 93] width 56 height 22
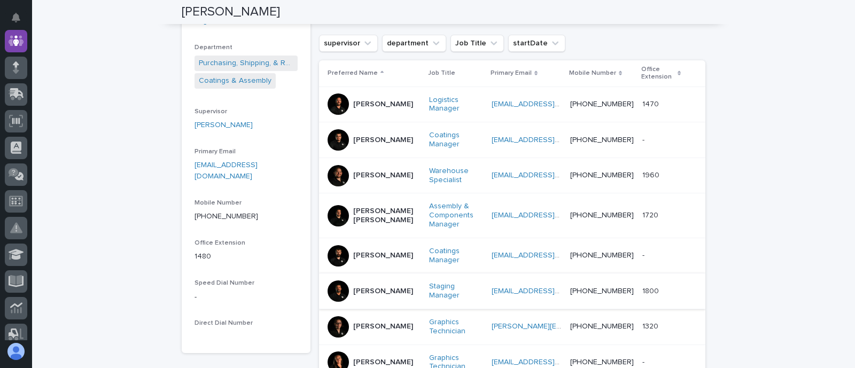
scroll to position [234, 0]
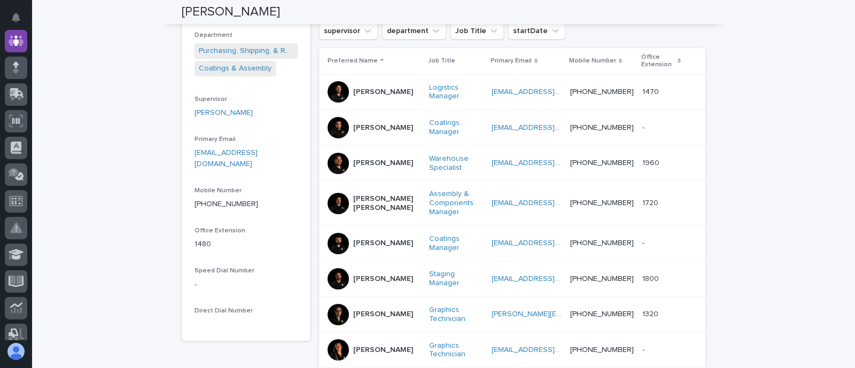
click at [363, 311] on p "[PERSON_NAME]" at bounding box center [383, 314] width 60 height 9
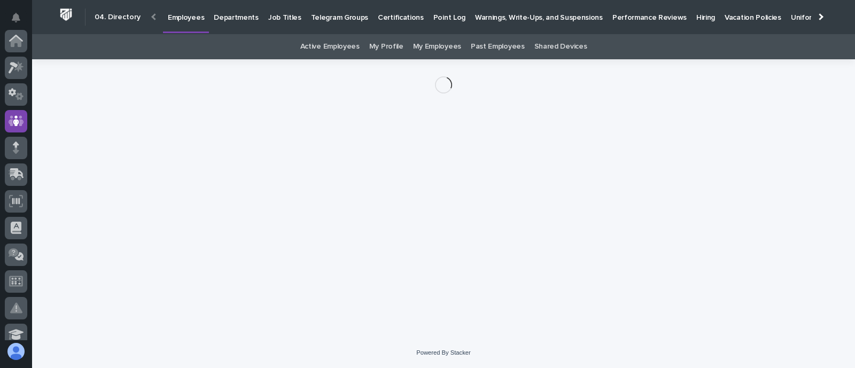
scroll to position [80, 0]
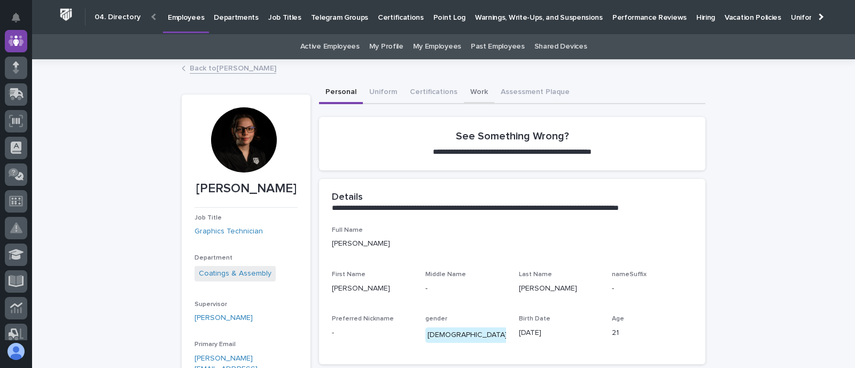
click at [464, 94] on button "Work" at bounding box center [479, 93] width 30 height 22
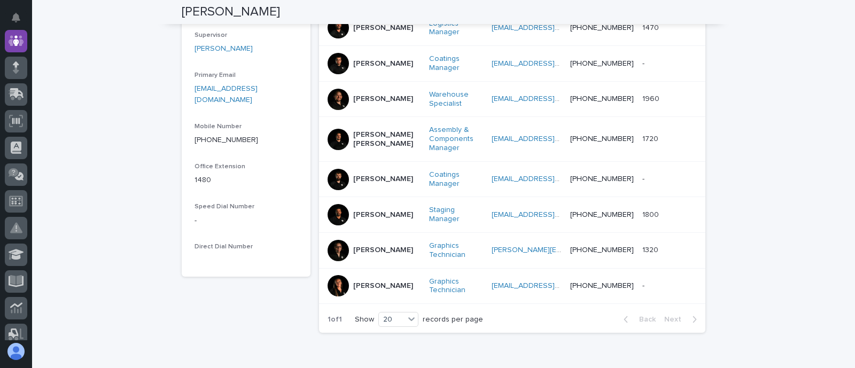
scroll to position [301, 0]
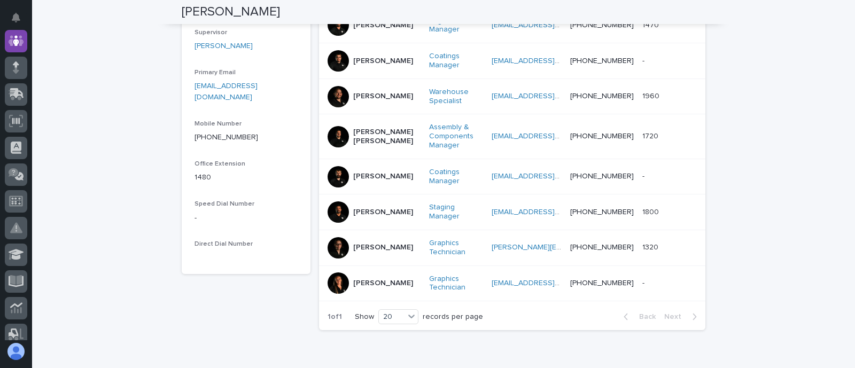
click at [377, 283] on p "[PERSON_NAME]" at bounding box center [383, 283] width 60 height 9
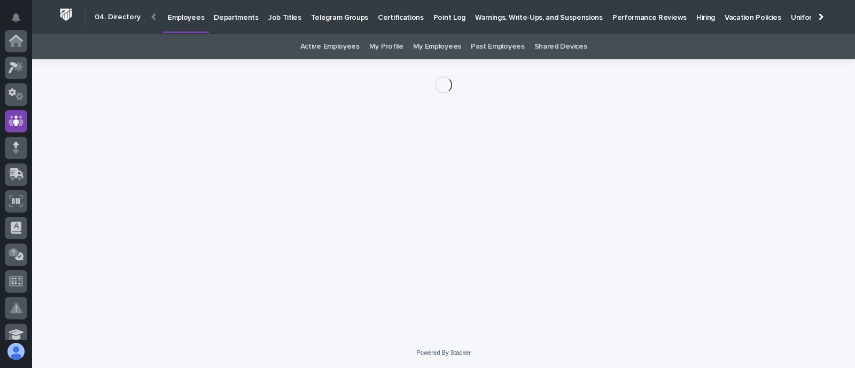
scroll to position [80, 0]
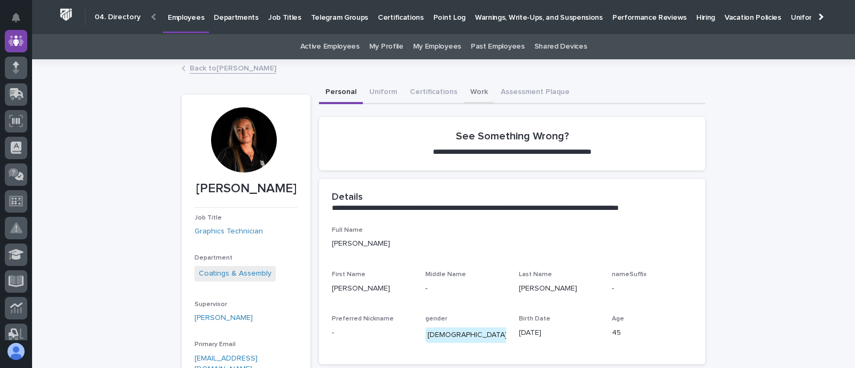
click at [472, 86] on button "Work" at bounding box center [479, 93] width 30 height 22
